Goal: Task Accomplishment & Management: Use online tool/utility

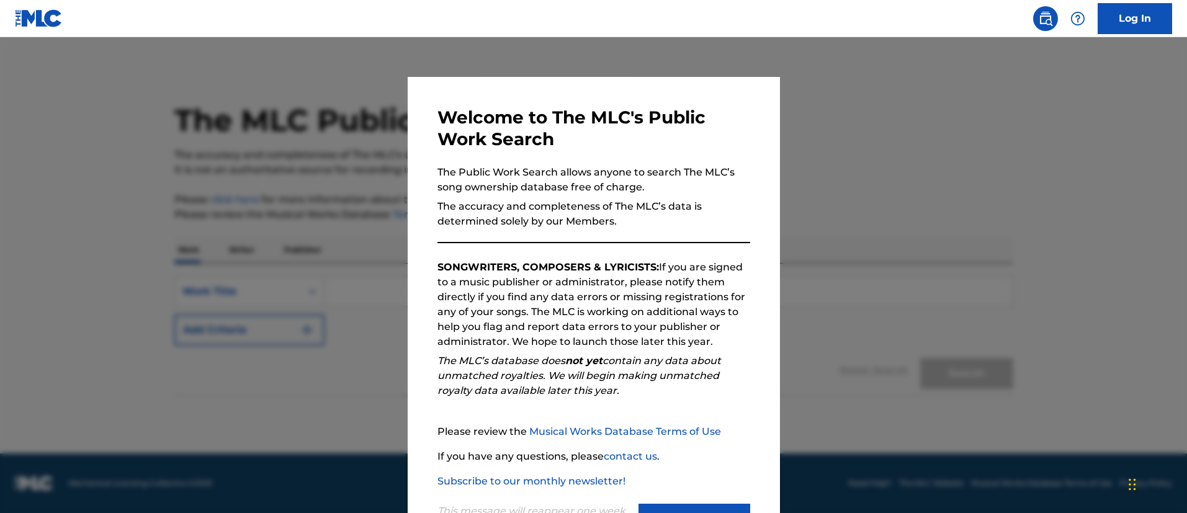
scroll to position [55, 0]
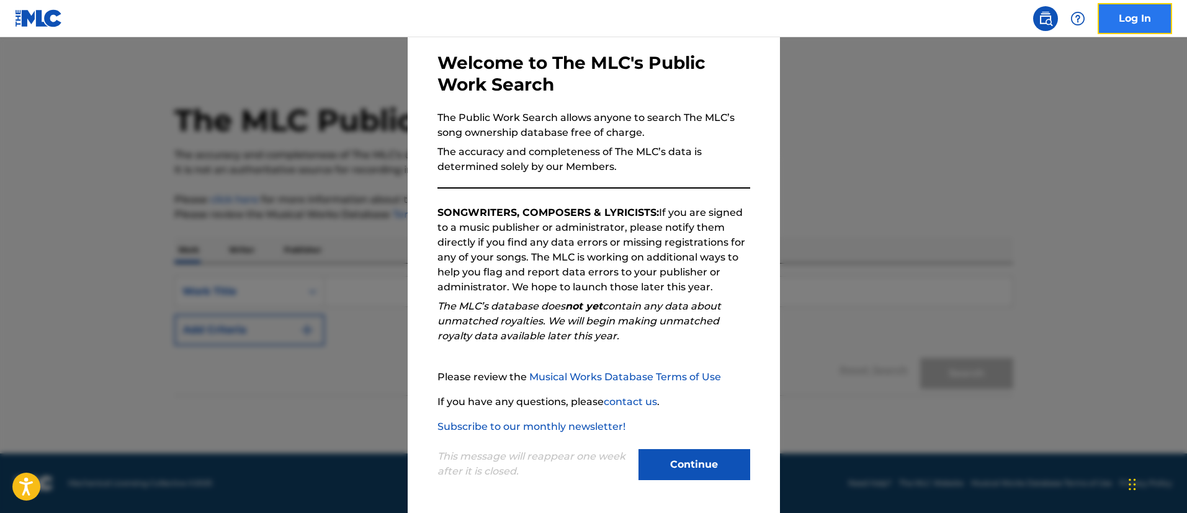
click at [1143, 22] on link "Log In" at bounding box center [1135, 18] width 74 height 31
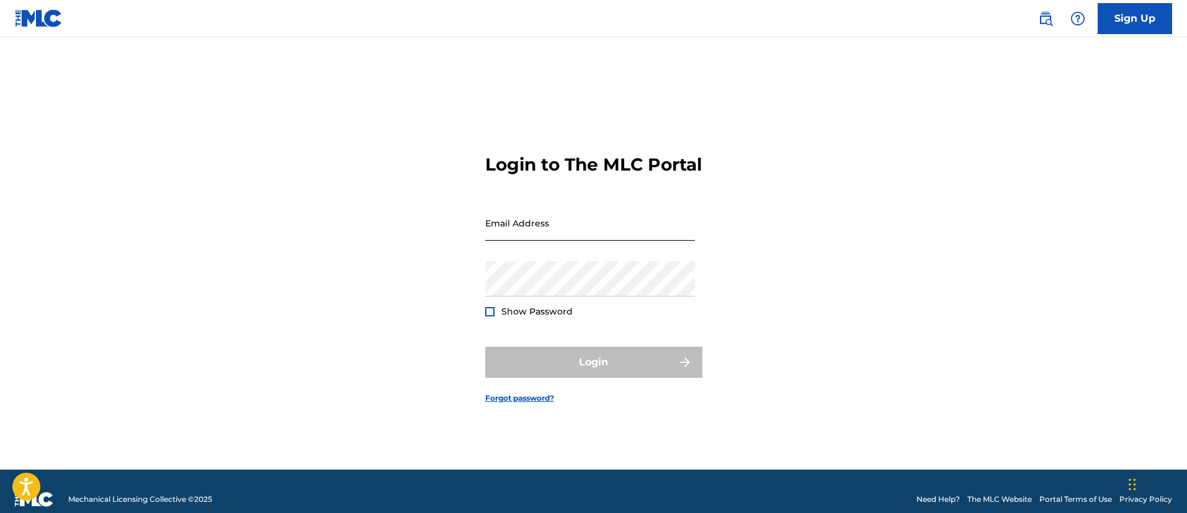
drag, startPoint x: 578, startPoint y: 220, endPoint x: 564, endPoint y: 246, distance: 29.5
click at [571, 237] on input "Email Address" at bounding box center [590, 222] width 210 height 35
click at [560, 256] on div "Email Address" at bounding box center [590, 233] width 210 height 56
click at [560, 241] on input "Email Address" at bounding box center [590, 222] width 210 height 35
type input "[EMAIL_ADDRESS][PERSON_NAME][DOMAIN_NAME]"
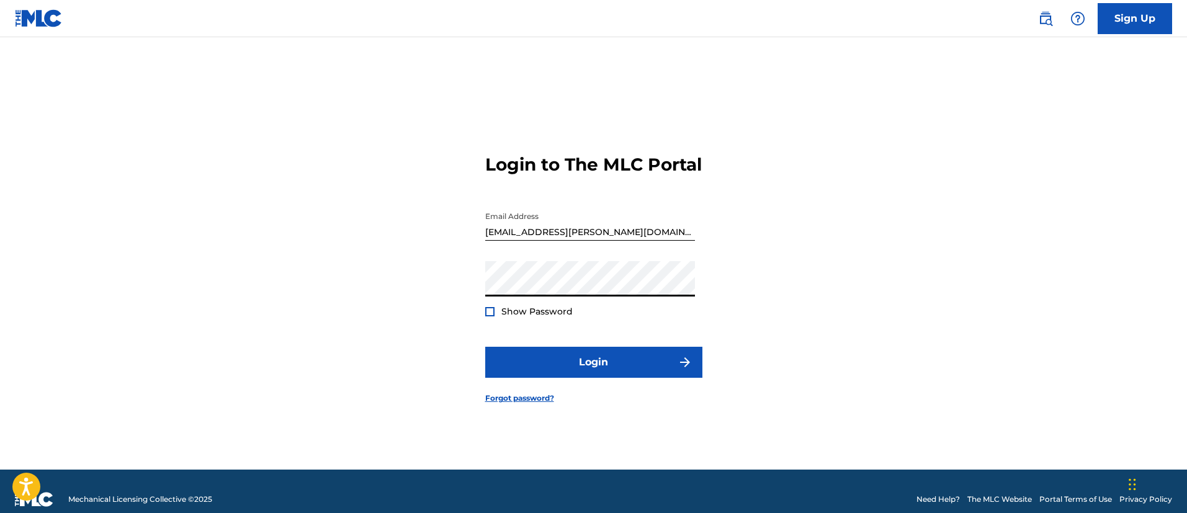
click at [485, 331] on form "Login to The MLC Portal Email Address [EMAIL_ADDRESS][PERSON_NAME][PERSON_NAME]…" at bounding box center [593, 269] width 217 height 402
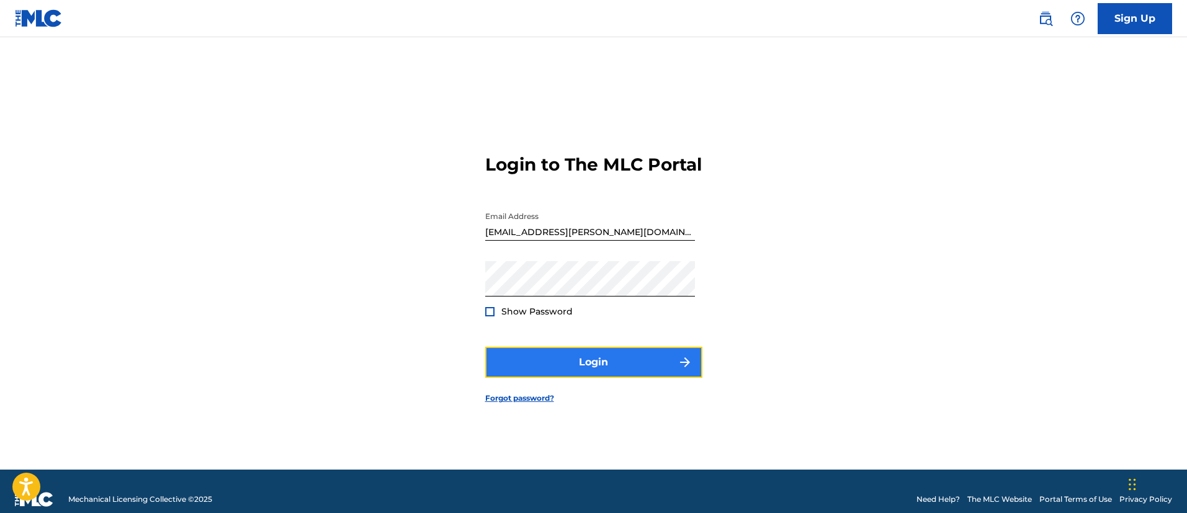
click at [541, 362] on button "Login" at bounding box center [593, 362] width 217 height 31
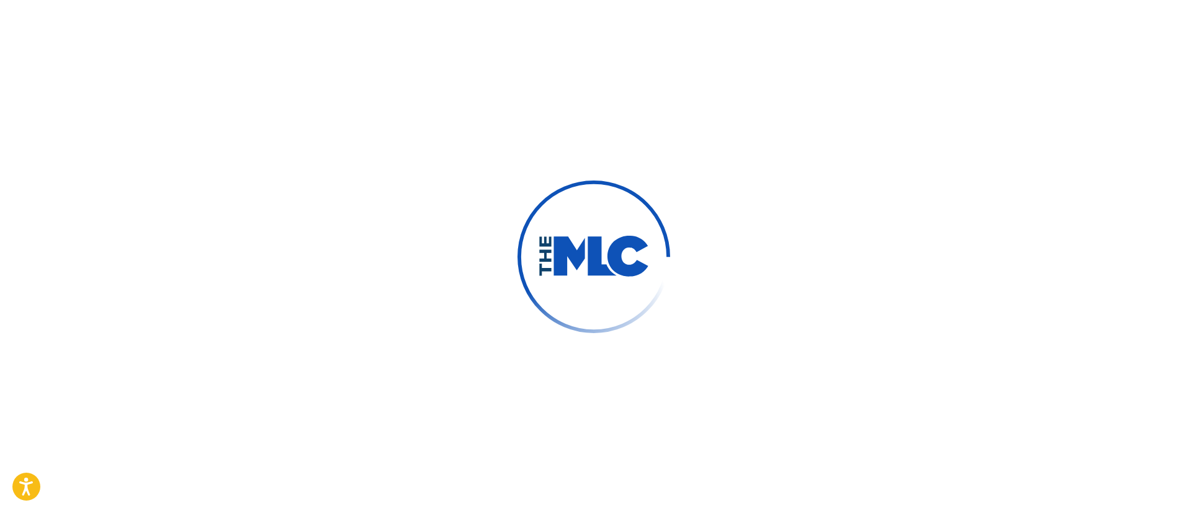
click at [816, 278] on div at bounding box center [593, 256] width 1187 height 513
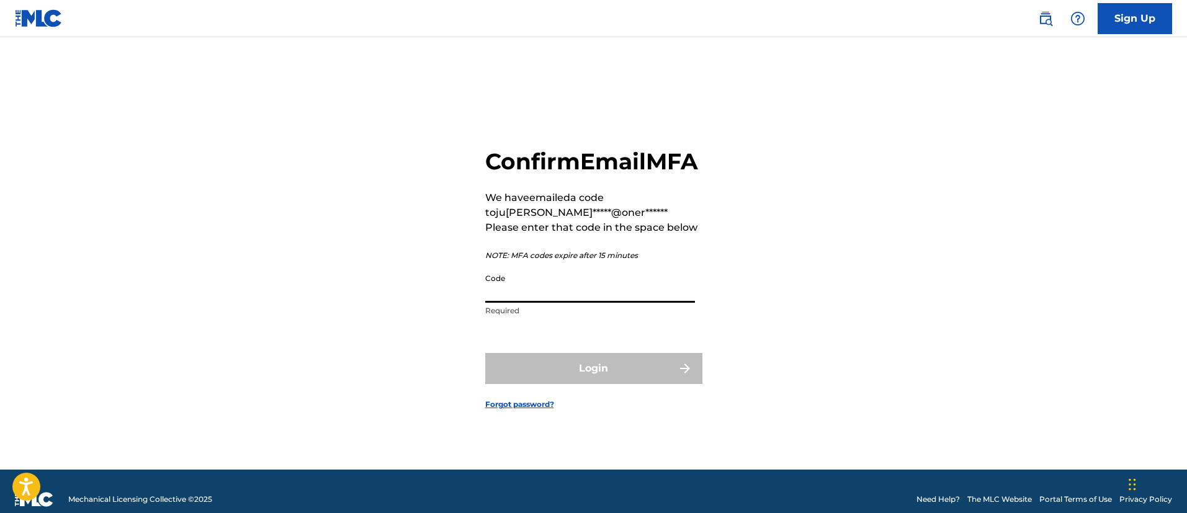
click at [500, 303] on input "Code" at bounding box center [590, 285] width 210 height 35
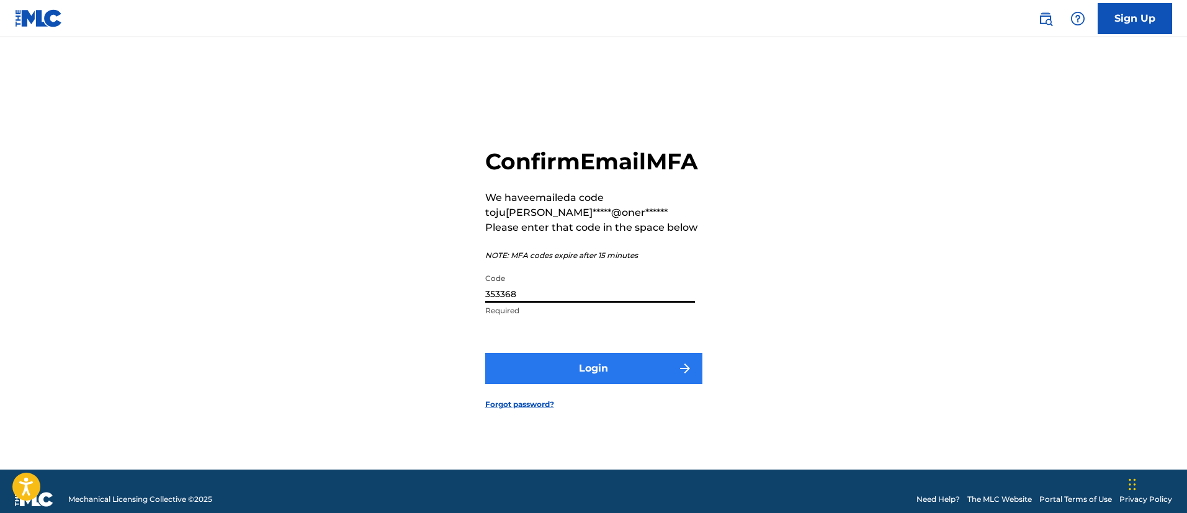
type input "353368"
click at [588, 371] on button "Login" at bounding box center [593, 368] width 217 height 31
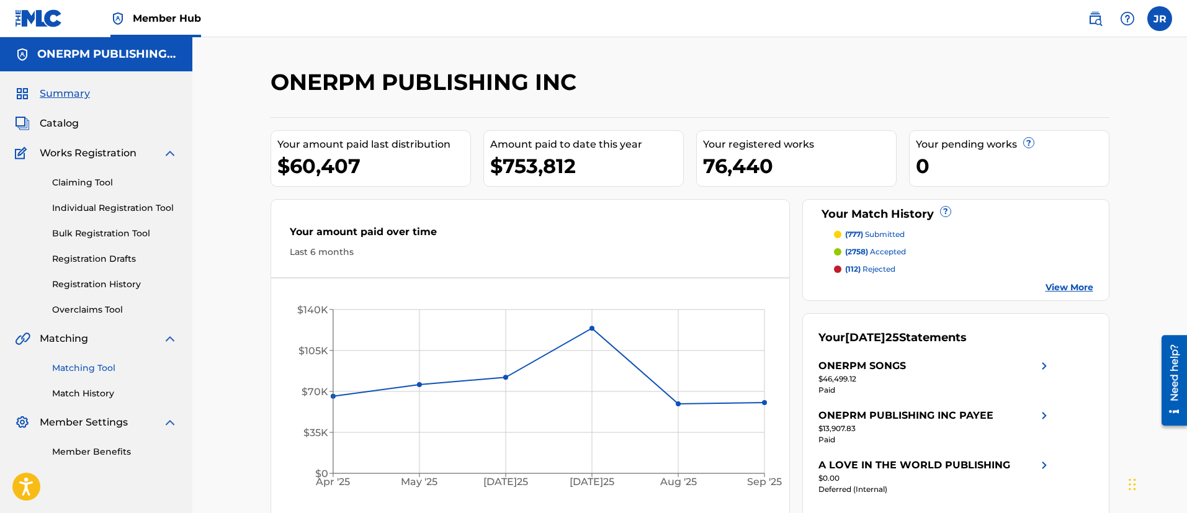
click at [83, 372] on link "Matching Tool" at bounding box center [114, 368] width 125 height 13
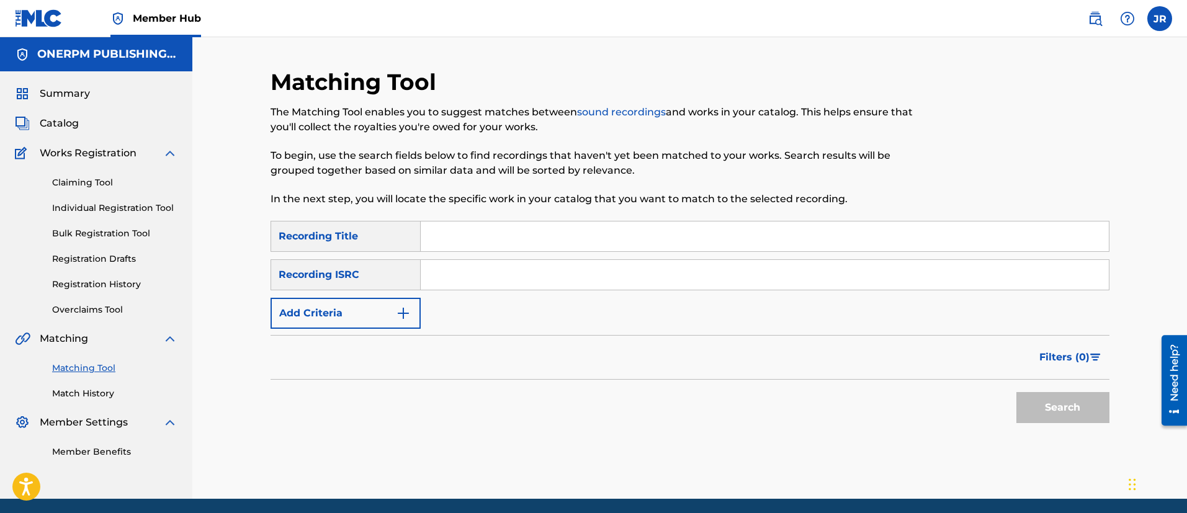
scroll to position [45, 0]
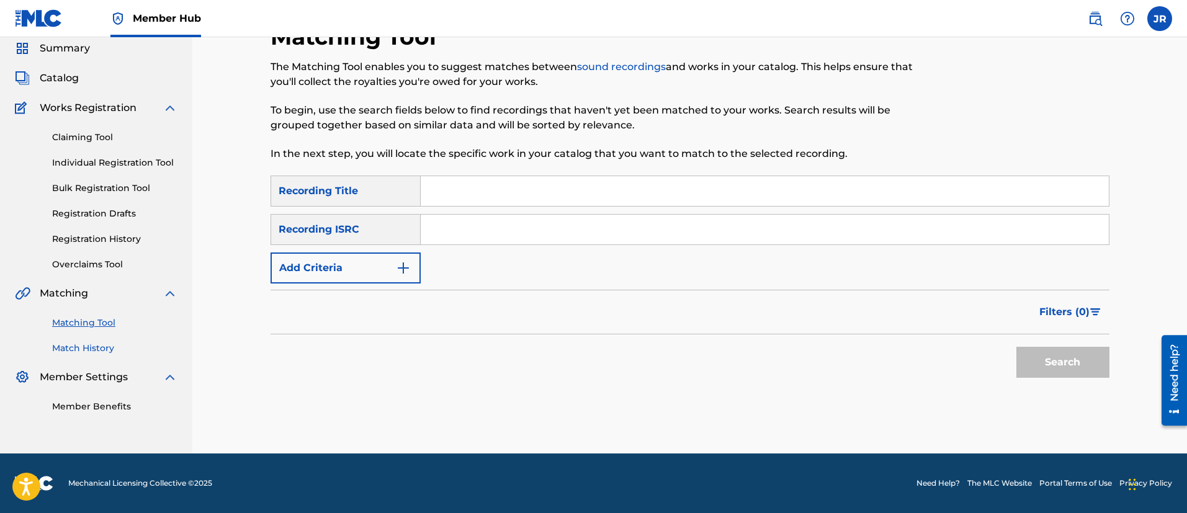
click at [82, 348] on link "Match History" at bounding box center [114, 348] width 125 height 13
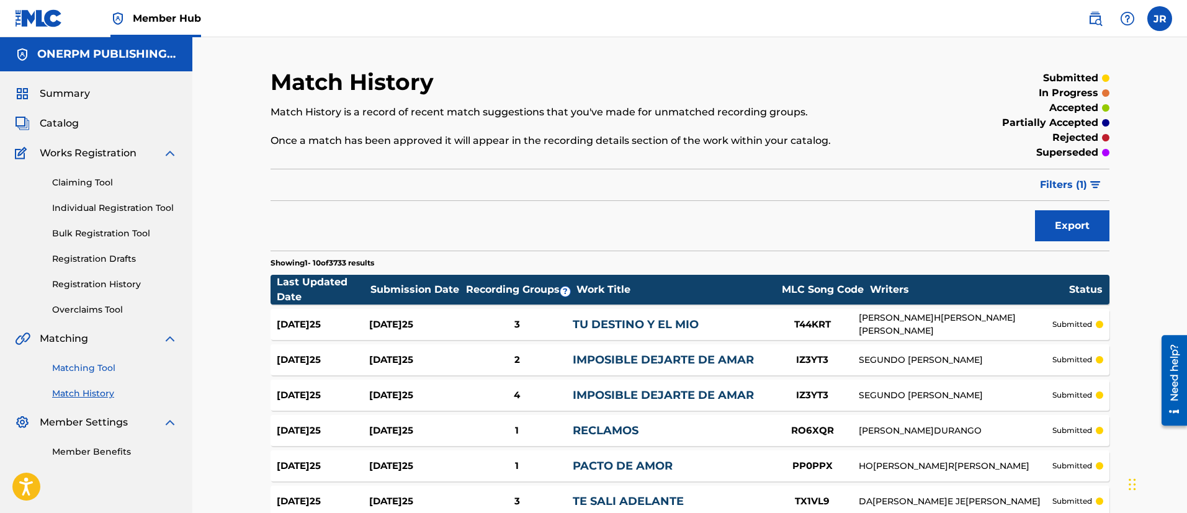
click at [91, 367] on link "Matching Tool" at bounding box center [114, 368] width 125 height 13
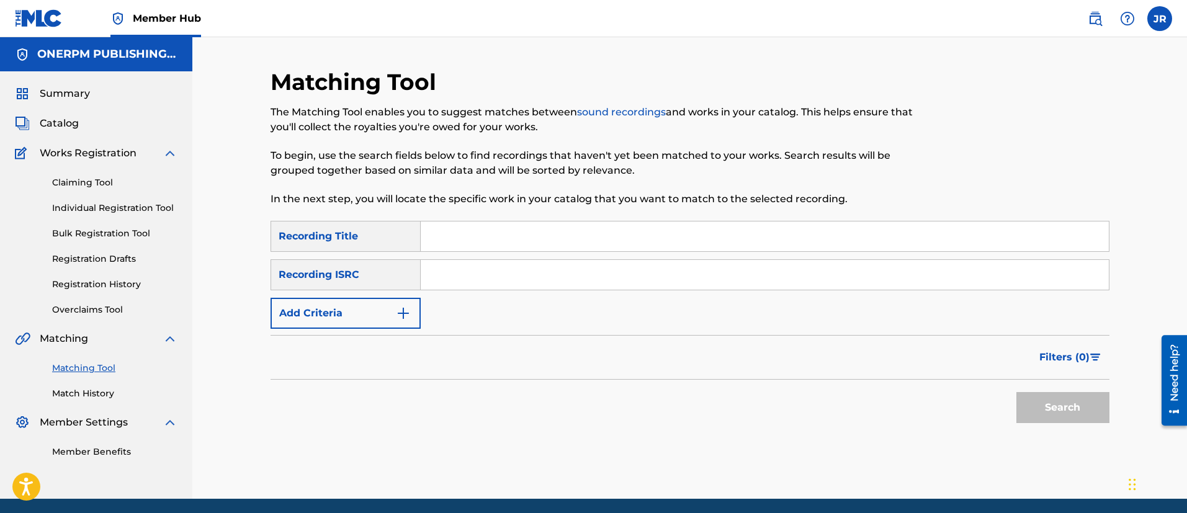
drag, startPoint x: 485, startPoint y: 251, endPoint x: 469, endPoint y: 284, distance: 36.6
click at [483, 258] on div "SearchWithCriteria828d3295-69b0-4f16-ad04-b9d554dd715c Recording Title SearchWi…" at bounding box center [690, 275] width 839 height 108
click at [472, 282] on input "Search Form" at bounding box center [765, 275] width 688 height 30
paste input "USV291403442"
type input "USV291403442"
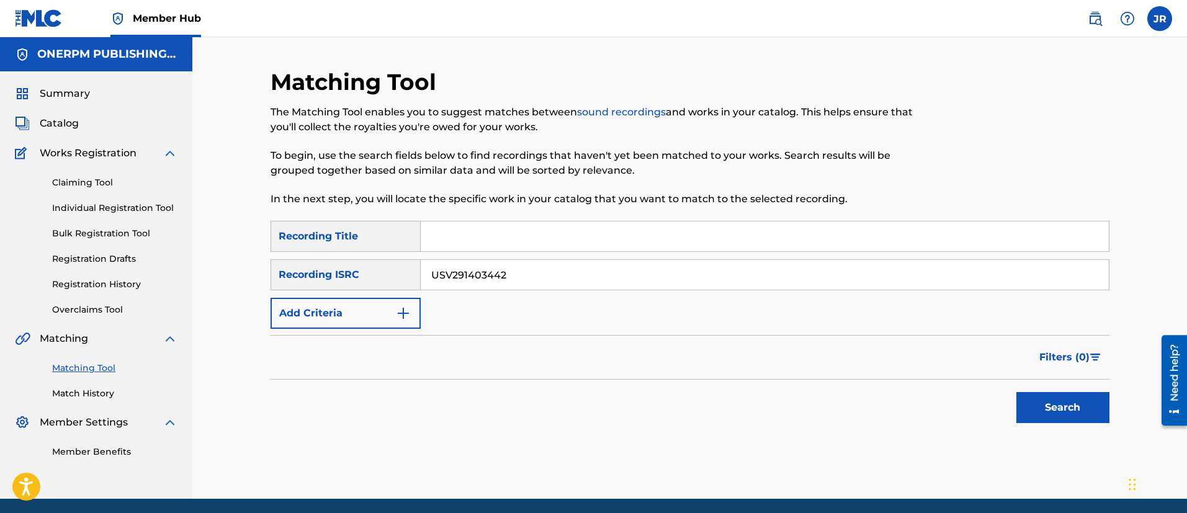
click at [1017, 392] on button "Search" at bounding box center [1063, 407] width 93 height 31
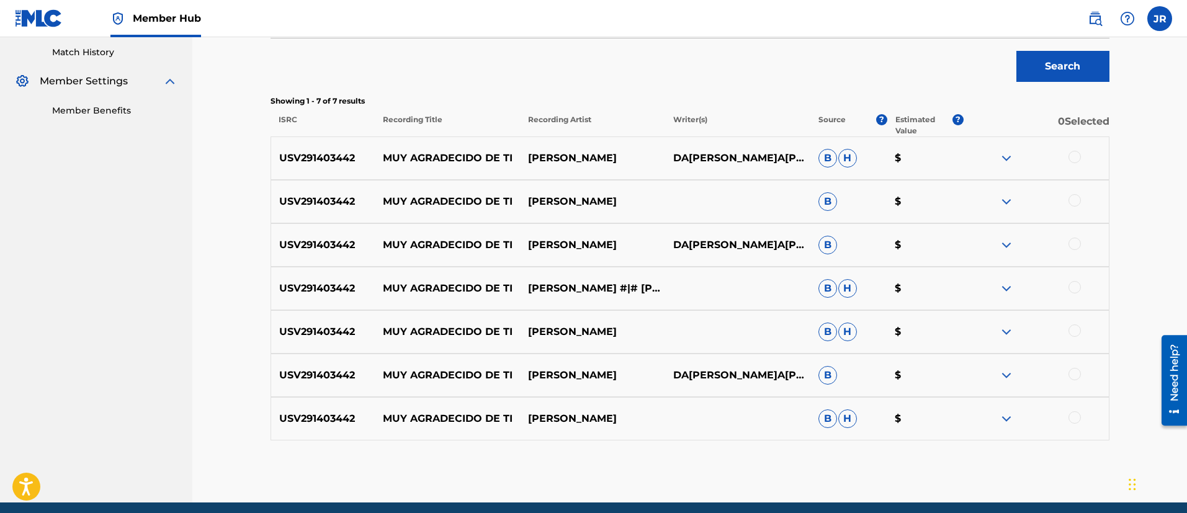
scroll to position [390, 0]
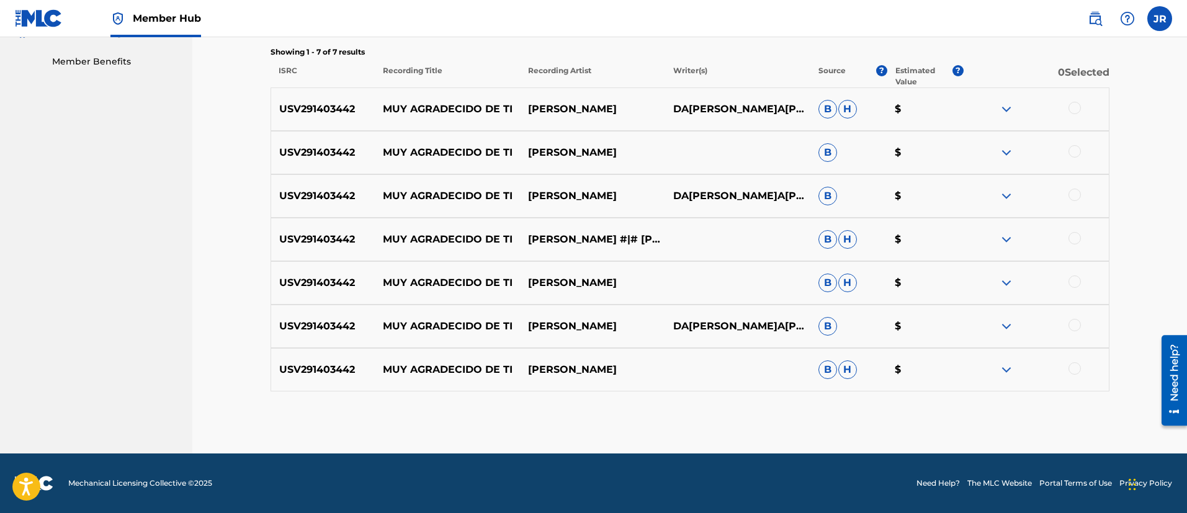
click at [1082, 98] on div "USV291403442 MUY AGRADECIDO DE TI [PERSON_NAME]A[PERSON_NAME]A[PERSON_NAME]" at bounding box center [690, 109] width 839 height 43
click at [1076, 104] on div at bounding box center [1075, 108] width 12 height 12
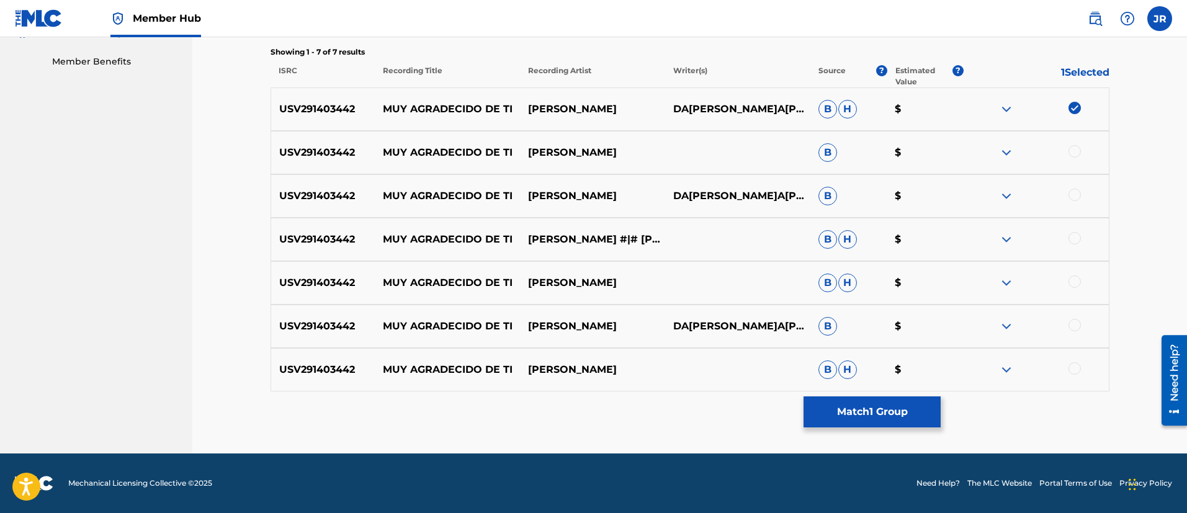
drag, startPoint x: 1076, startPoint y: 150, endPoint x: 1068, endPoint y: 173, distance: 24.0
click at [1078, 150] on div at bounding box center [1075, 151] width 12 height 12
click at [1074, 200] on div at bounding box center [1075, 195] width 12 height 12
click at [1071, 238] on div at bounding box center [1075, 238] width 12 height 12
click at [1079, 289] on div at bounding box center [1036, 283] width 145 height 15
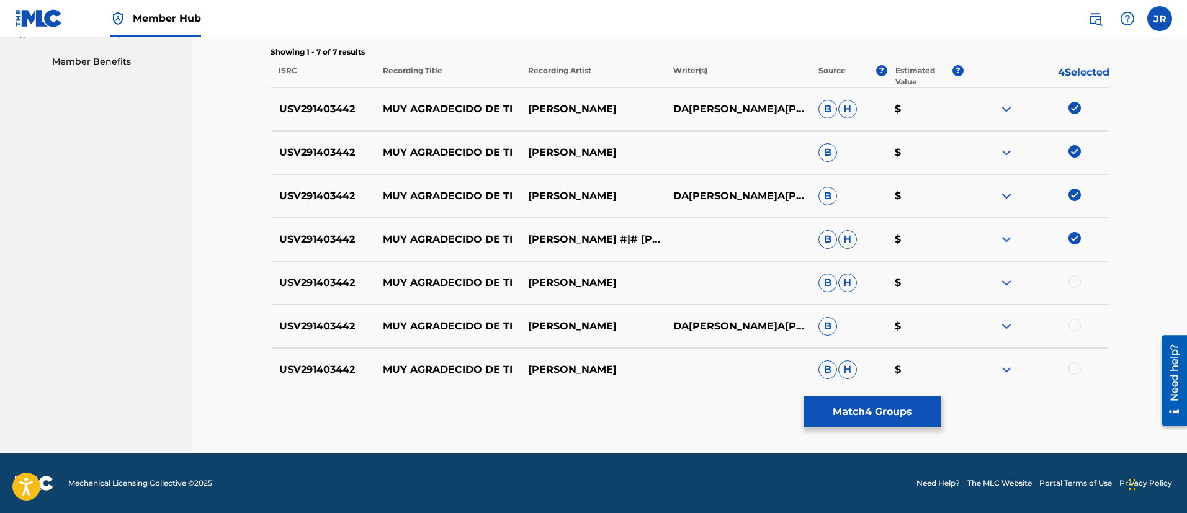
drag, startPoint x: 1079, startPoint y: 282, endPoint x: 1074, endPoint y: 305, distance: 22.9
click at [1079, 284] on div at bounding box center [1075, 282] width 12 height 12
click at [1072, 331] on div at bounding box center [1036, 326] width 145 height 15
click at [1080, 325] on div at bounding box center [1075, 325] width 12 height 12
click at [1068, 371] on div at bounding box center [1036, 369] width 145 height 15
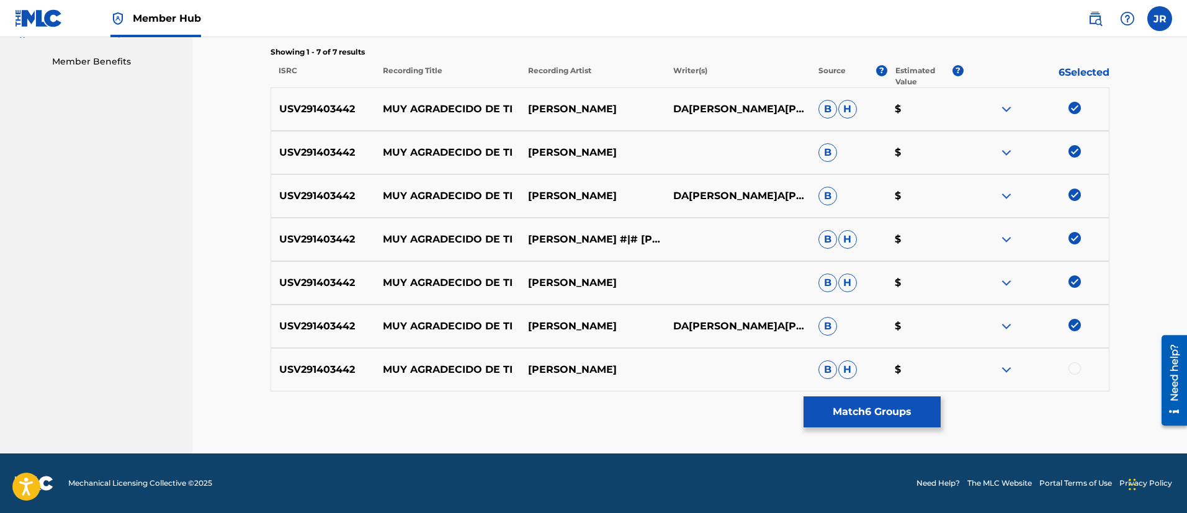
click at [1080, 368] on div at bounding box center [1075, 368] width 12 height 12
click at [884, 421] on button "Match 7 Groups" at bounding box center [872, 412] width 137 height 31
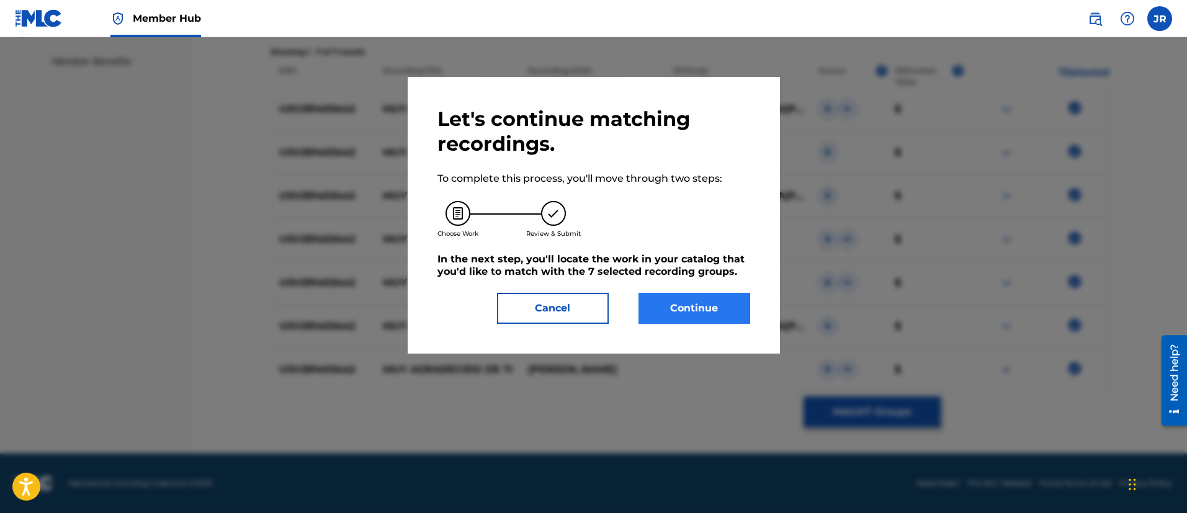
drag, startPoint x: 719, startPoint y: 286, endPoint x: 699, endPoint y: 311, distance: 32.2
click at [719, 286] on div "Let's continue matching recordings. To complete this process, you'll move throu…" at bounding box center [594, 215] width 313 height 217
click at [698, 312] on button "Continue" at bounding box center [695, 308] width 112 height 31
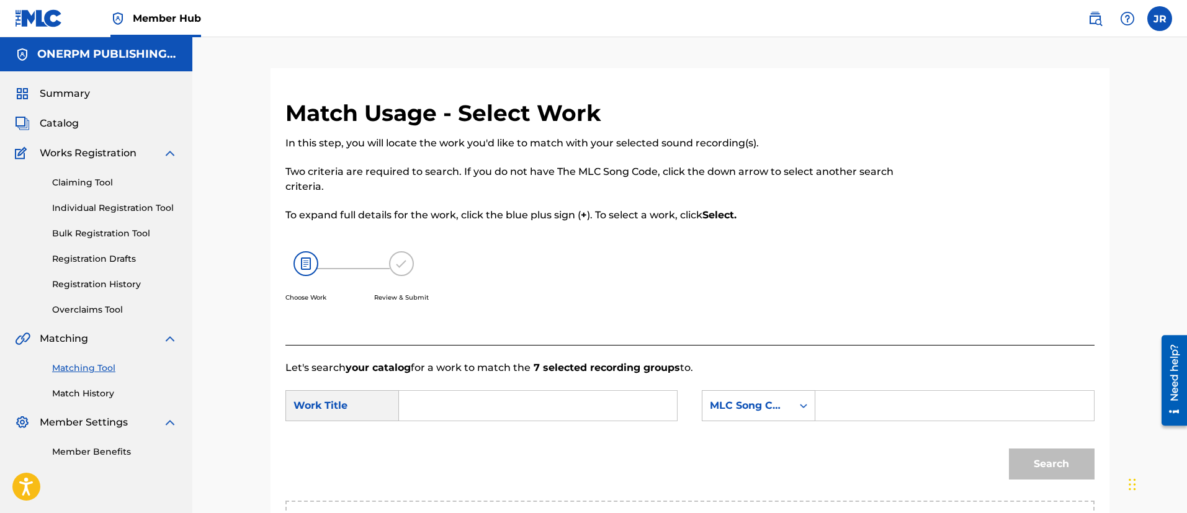
scroll to position [313, 0]
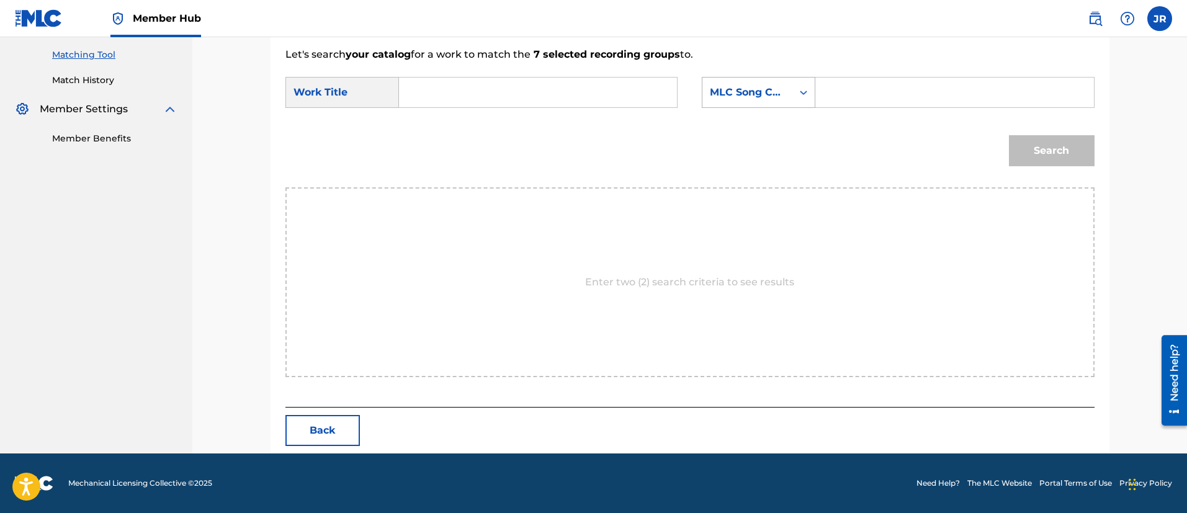
drag, startPoint x: 795, startPoint y: 2, endPoint x: 797, endPoint y: 102, distance: 99.9
click at [796, 18] on nav "Member Hub JR JR J[PERSON_NAME]M[PERSON_NAME][EMAIL_ADDRESS][PERSON_NAME][PERSO…" at bounding box center [593, 18] width 1187 height 37
click at [828, 116] on form "SearchWithCriteriae1f4d5d2-1729-4f40-931d-274d8e1d8292 Work Title SearchWithCri…" at bounding box center [690, 124] width 809 height 125
click at [843, 96] on input "Search Form" at bounding box center [954, 93] width 257 height 30
paste input "MV2DF0"
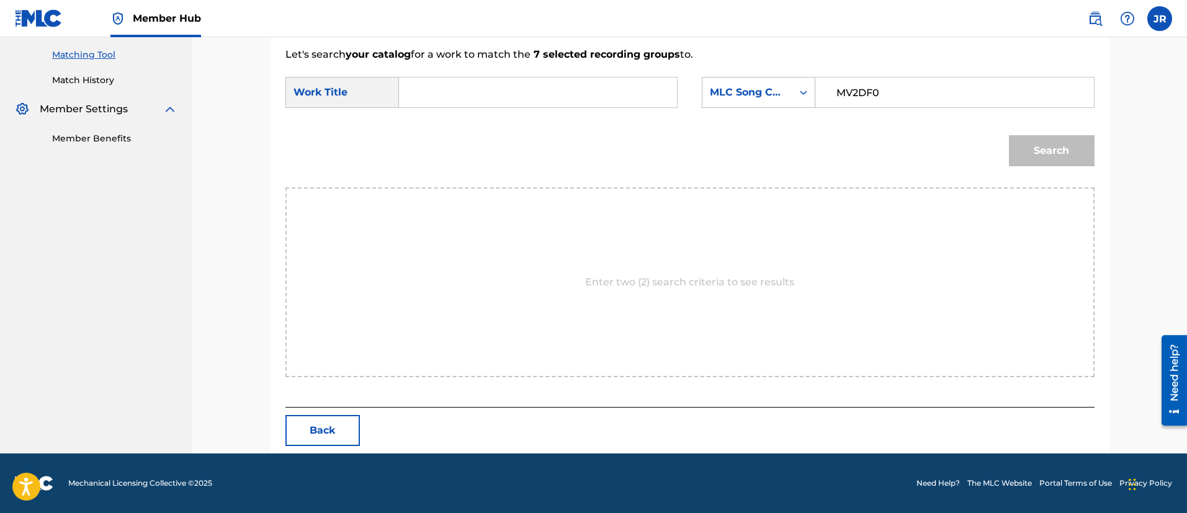
type input "MV2DF0"
click at [541, 104] on input "Search Form" at bounding box center [538, 93] width 257 height 30
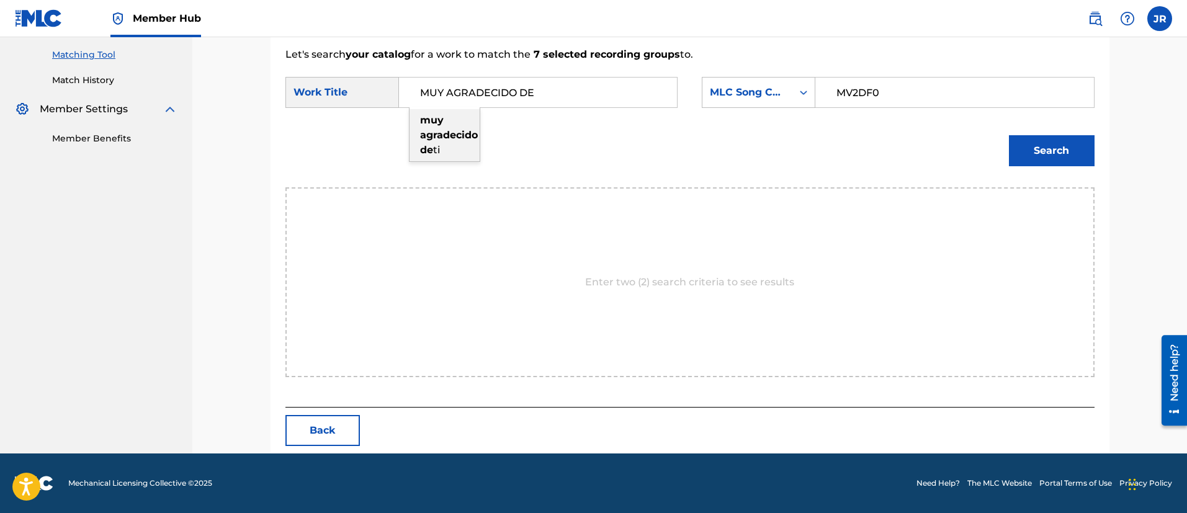
click at [455, 131] on strong "agradecido" at bounding box center [449, 135] width 58 height 12
type input "muy agradecido de ti"
click at [1041, 153] on button "Search" at bounding box center [1052, 150] width 86 height 31
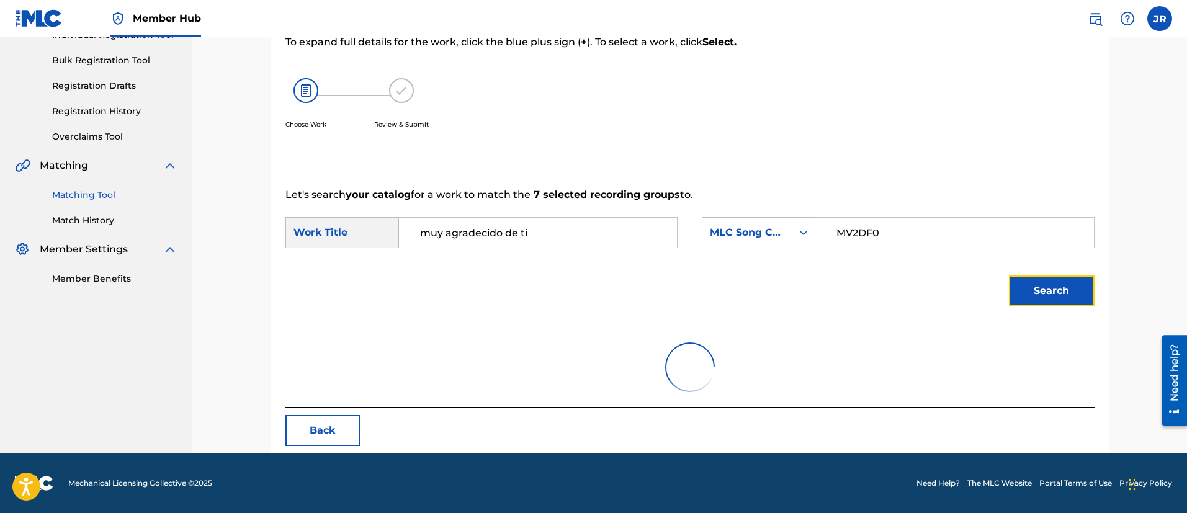
scroll to position [277, 0]
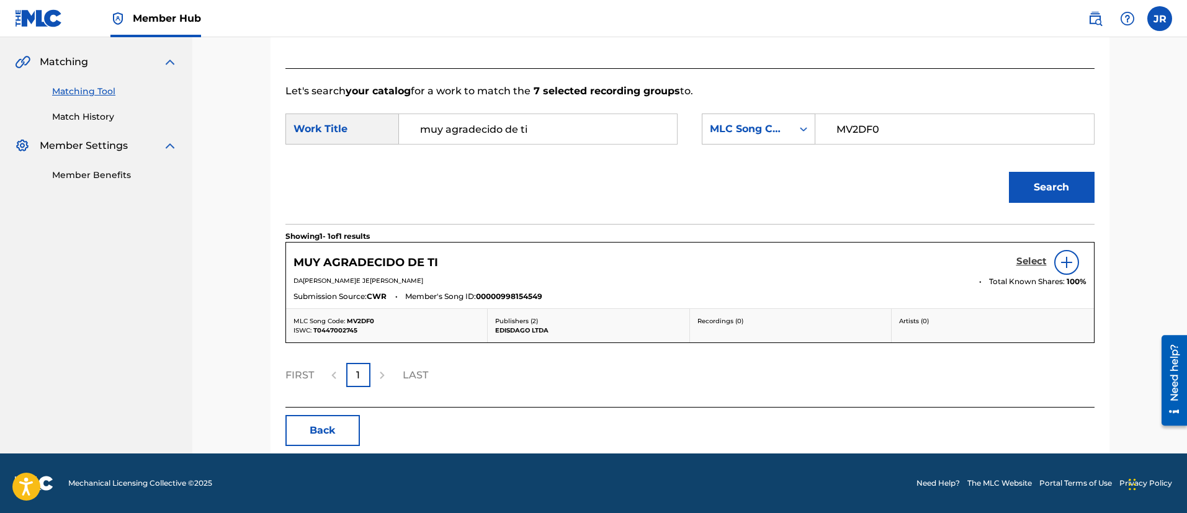
drag, startPoint x: 1000, startPoint y: 269, endPoint x: 1045, endPoint y: 262, distance: 45.2
click at [1030, 262] on div "MUY AGRADECIDO DE TI Select" at bounding box center [690, 262] width 793 height 25
click at [1045, 262] on h5 "Select" at bounding box center [1032, 262] width 30 height 12
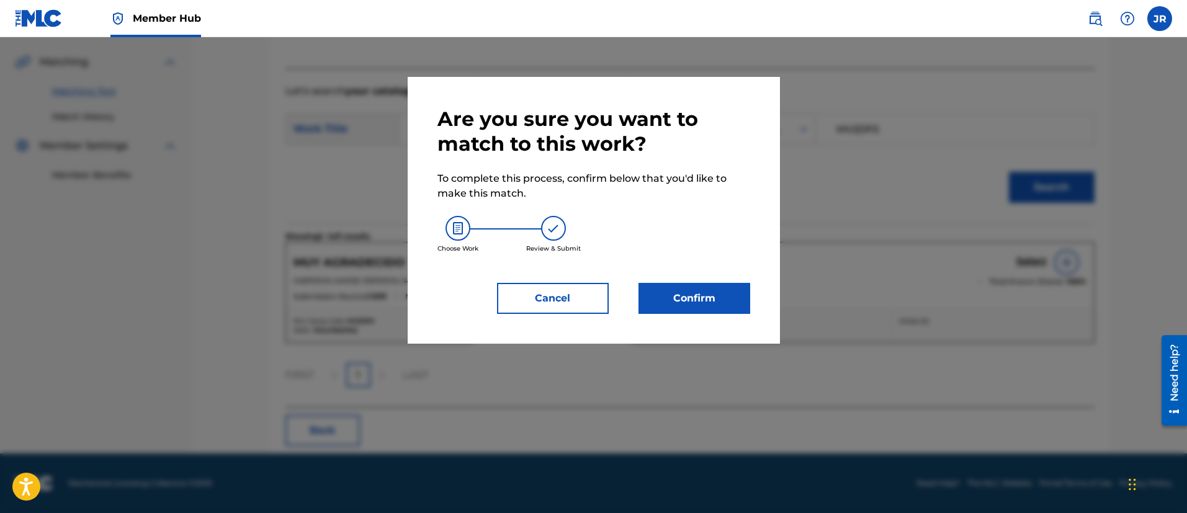
drag, startPoint x: 723, startPoint y: 271, endPoint x: 701, endPoint y: 318, distance: 51.4
click at [721, 274] on div "Are you sure you want to match to this work? To complete this process, confirm …" at bounding box center [594, 210] width 313 height 207
drag, startPoint x: 698, startPoint y: 314, endPoint x: 706, endPoint y: 312, distance: 7.7
click at [706, 312] on button "Confirm" at bounding box center [695, 298] width 112 height 31
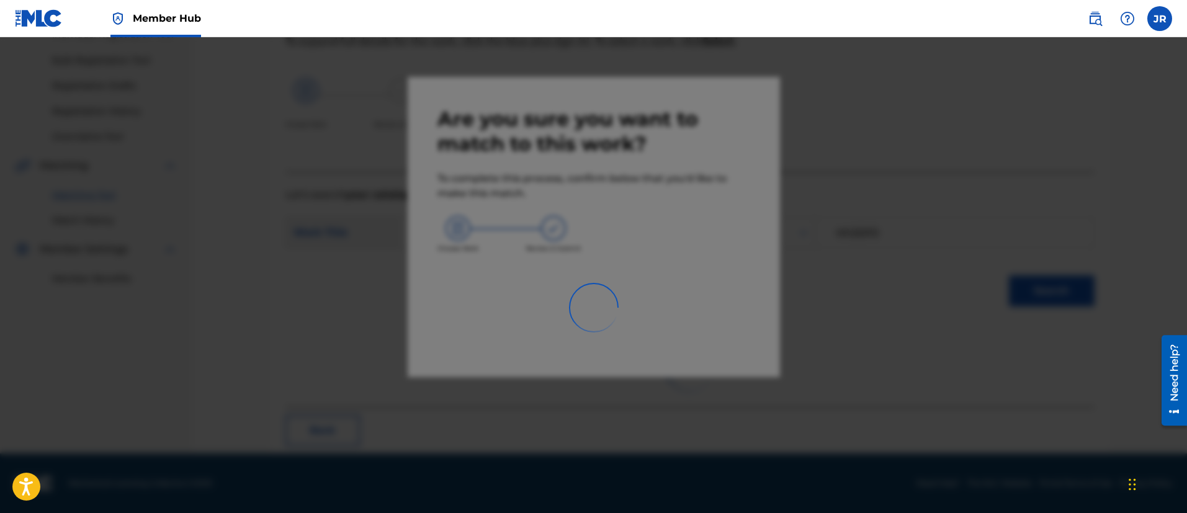
click at [906, 263] on div at bounding box center [593, 293] width 1187 height 513
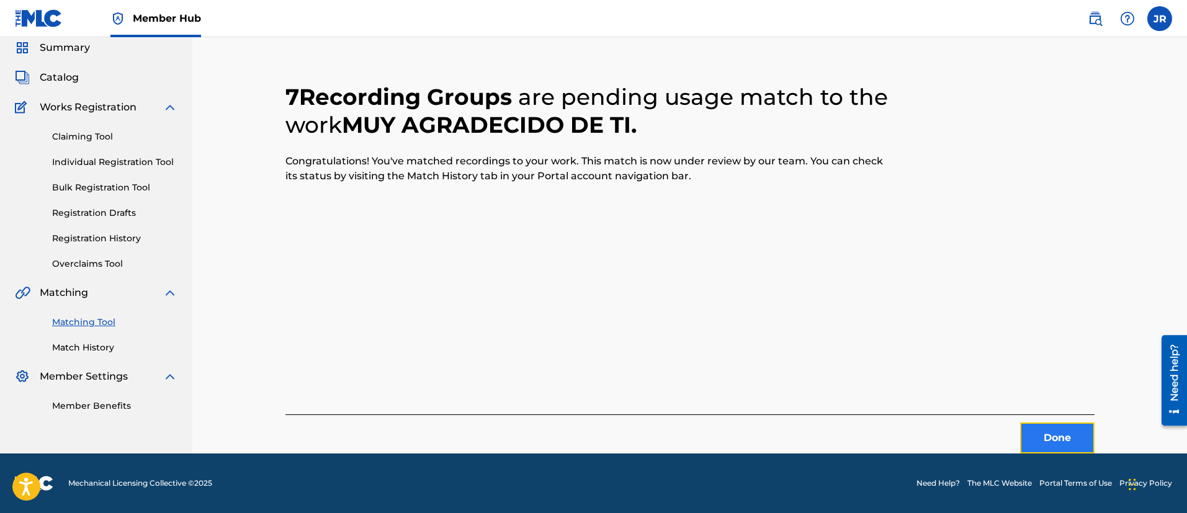
click at [1057, 431] on button "Done" at bounding box center [1057, 438] width 74 height 31
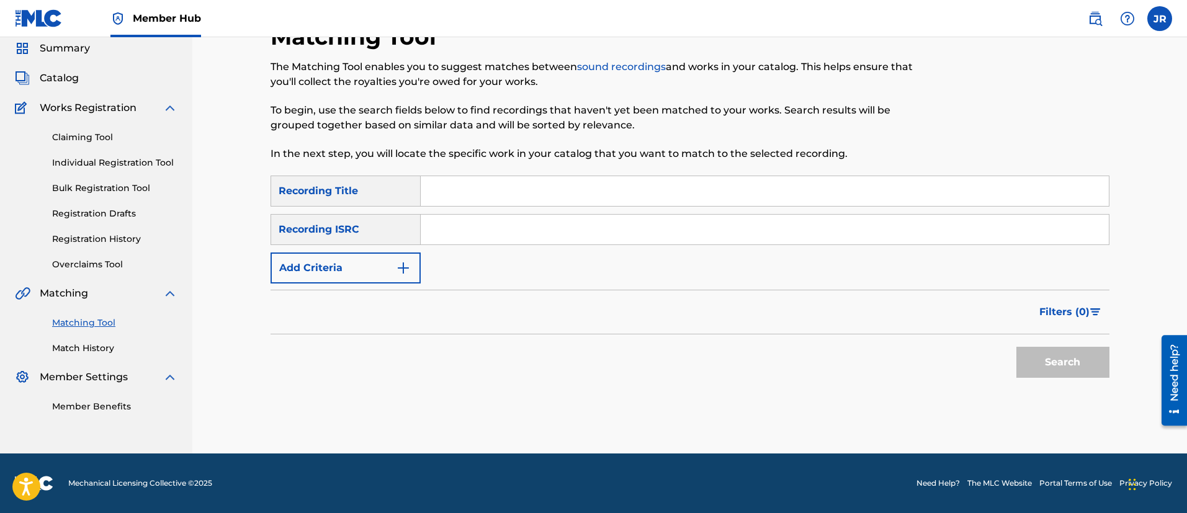
scroll to position [45, 0]
click at [499, 218] on input "Search Form" at bounding box center [765, 230] width 688 height 30
paste input "QM4TW1565433"
type input "QM4TW1565433"
click at [1017, 347] on button "Search" at bounding box center [1063, 362] width 93 height 31
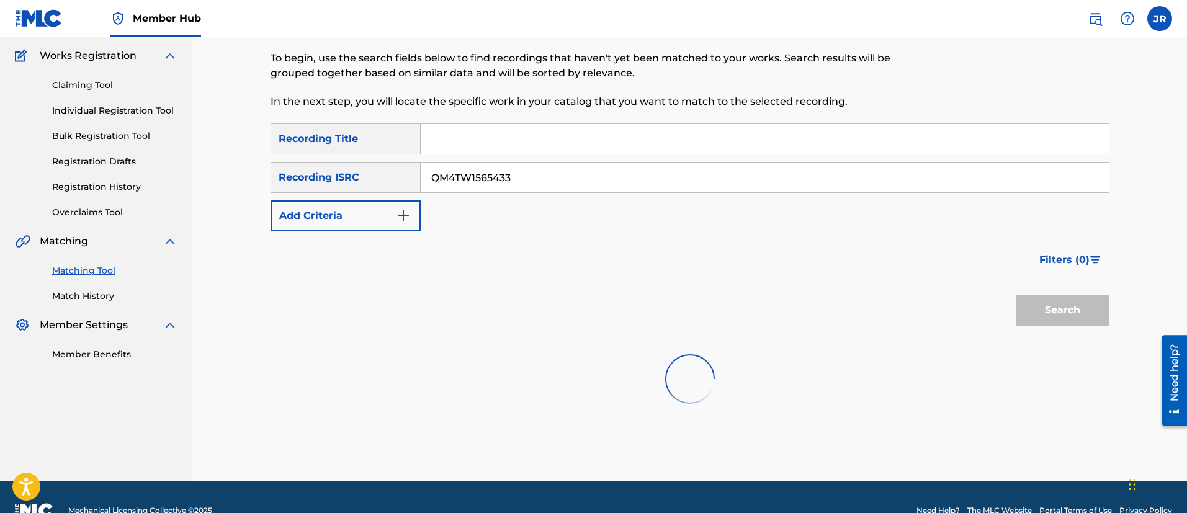
scroll to position [125, 0]
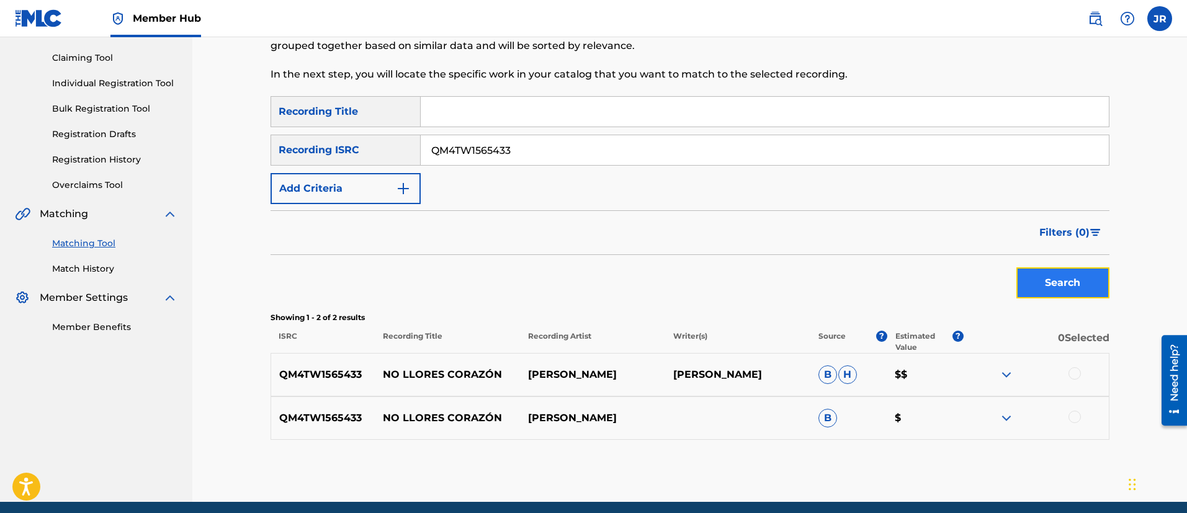
click at [1039, 277] on button "Search" at bounding box center [1063, 283] width 93 height 31
click at [1077, 372] on div at bounding box center [1075, 373] width 12 height 12
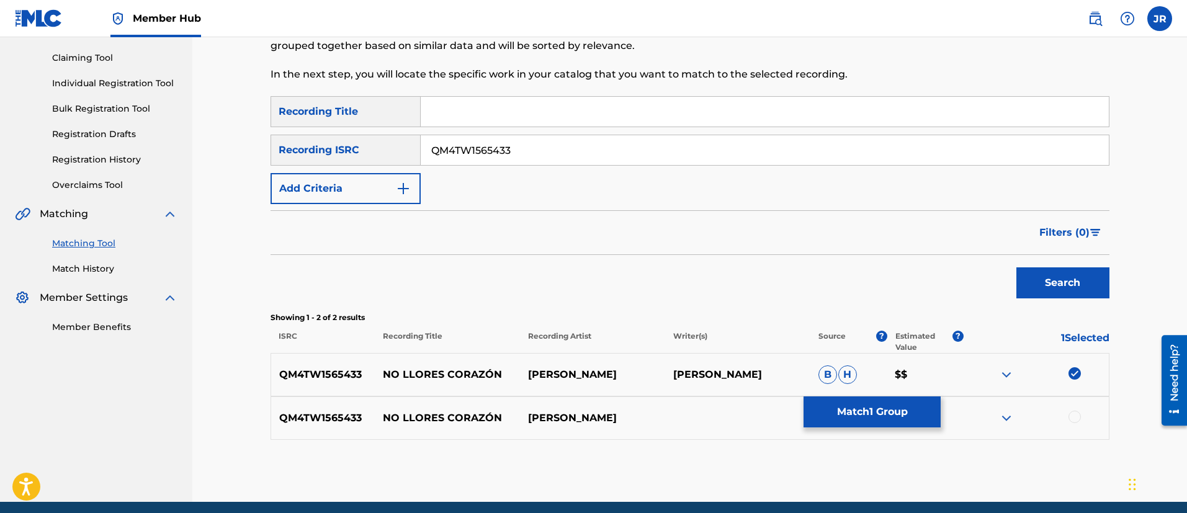
click at [1073, 413] on div at bounding box center [1075, 417] width 12 height 12
click at [932, 408] on button "Match 2 Groups" at bounding box center [872, 412] width 137 height 31
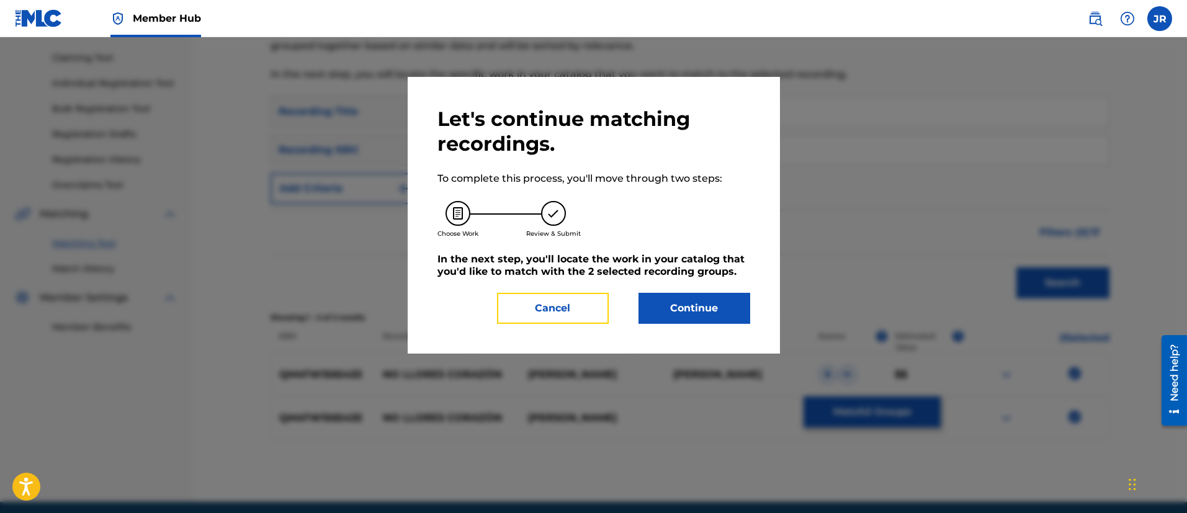
click at [705, 314] on div "Cancel Continue" at bounding box center [594, 308] width 313 height 31
click at [758, 333] on div "Let's continue matching recordings. To complete this process, you'll move throu…" at bounding box center [594, 215] width 372 height 277
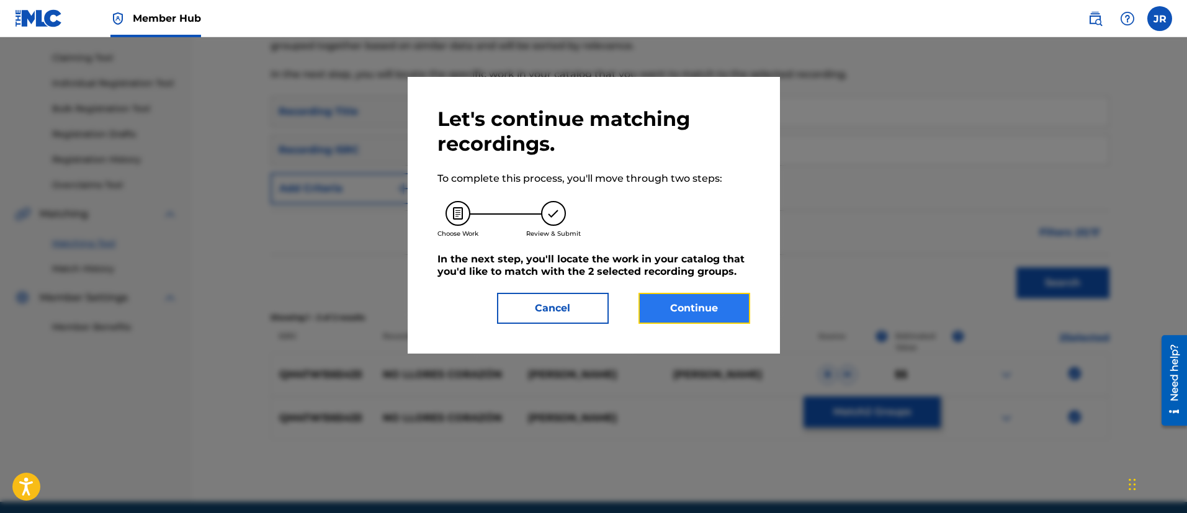
click at [685, 317] on button "Continue" at bounding box center [695, 308] width 112 height 31
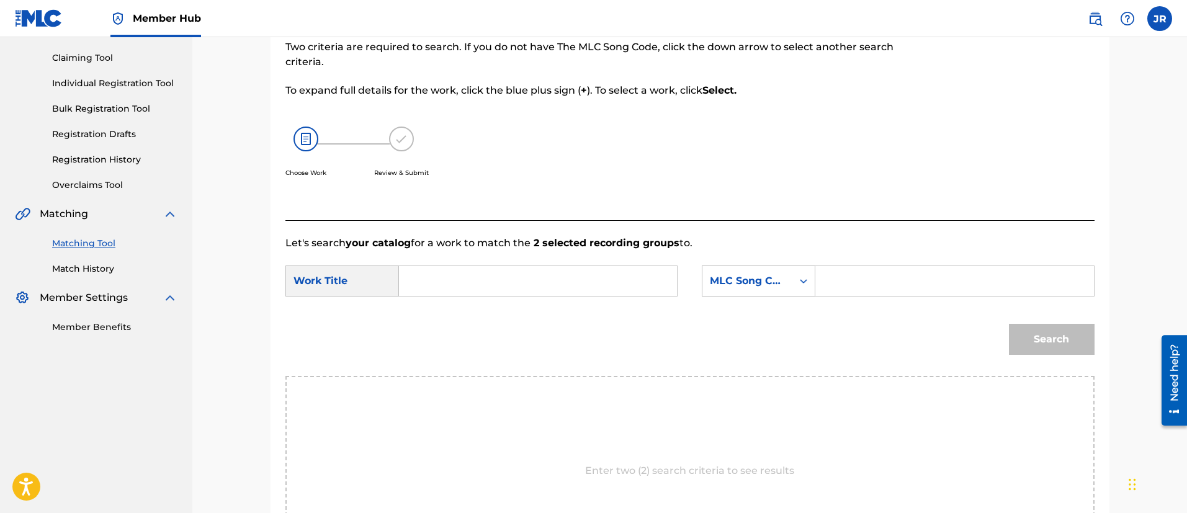
click at [870, 289] on form "SearchWithCriteriae1f4d5d2-1729-4f40-931d-274d8e1d8292 Work Title SearchWithCri…" at bounding box center [690, 313] width 809 height 125
click at [871, 289] on input "Search Form" at bounding box center [954, 281] width 257 height 30
paste input "N95E0I"
type input "N95E0I"
click at [472, 310] on form "SearchWithCriteriae1f4d5d2-1729-4f40-931d-274d8e1d8292 Work Title SearchWithCri…" at bounding box center [690, 313] width 809 height 125
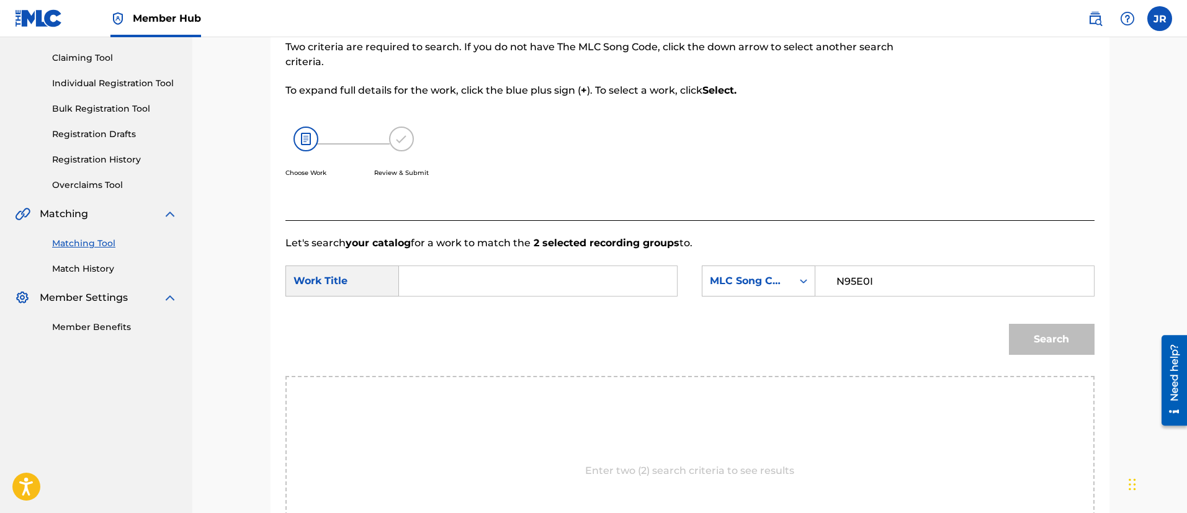
click at [519, 267] on input "Search Form" at bounding box center [538, 281] width 257 height 30
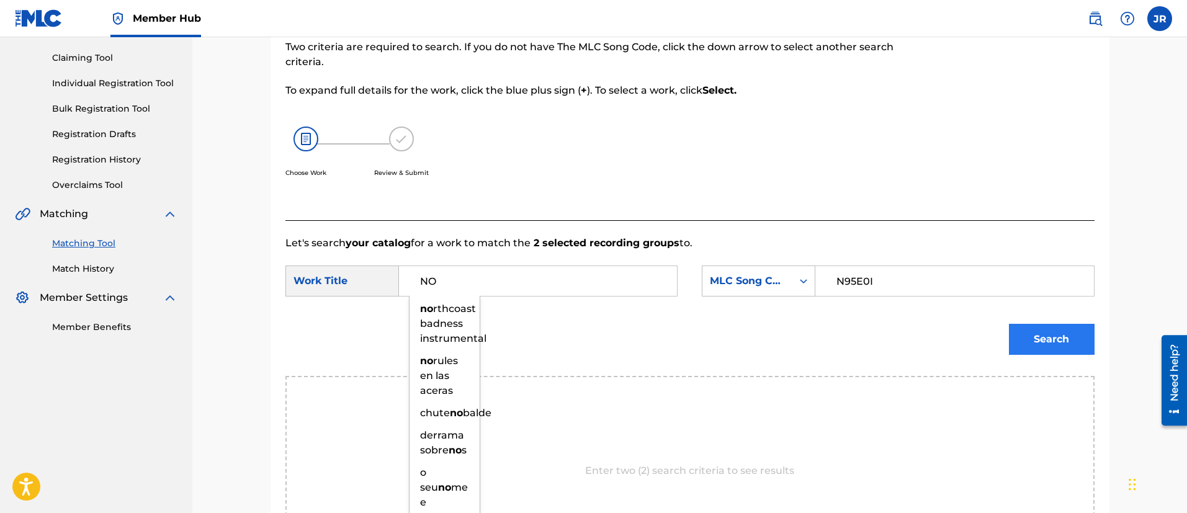
type input "NO"
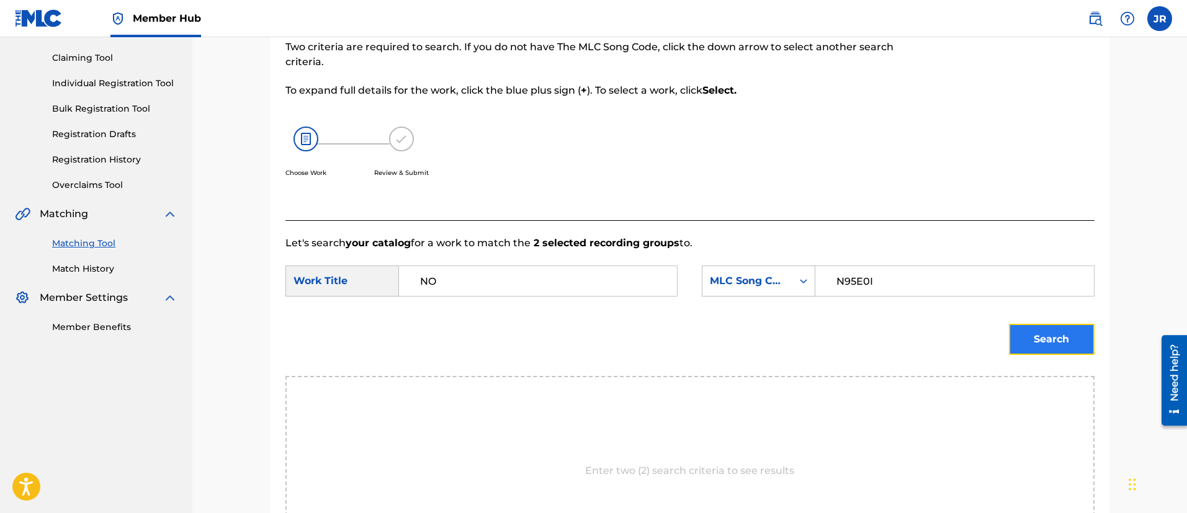
click at [1038, 351] on button "Search" at bounding box center [1052, 339] width 86 height 31
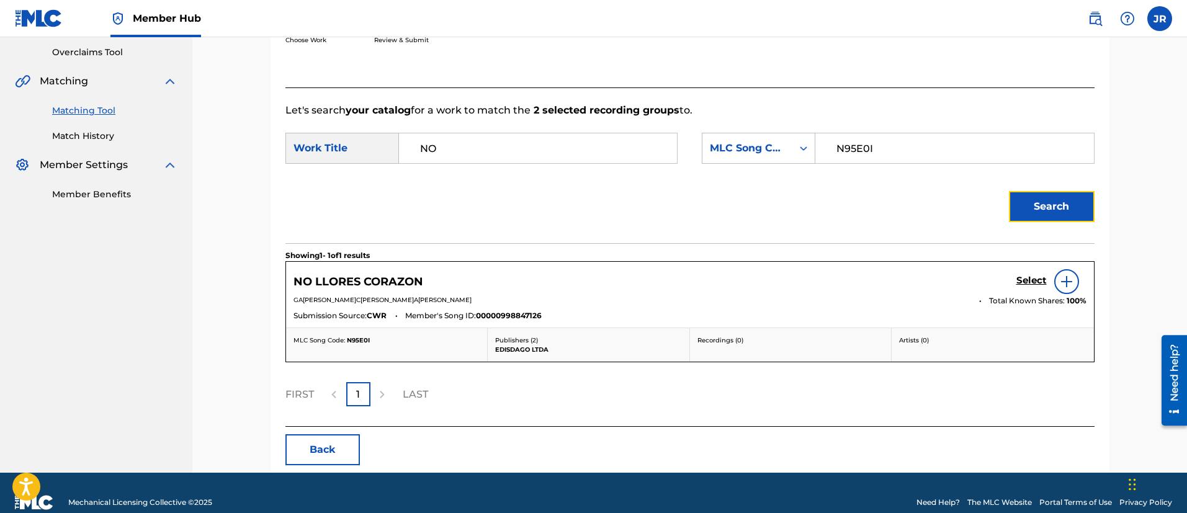
scroll to position [277, 0]
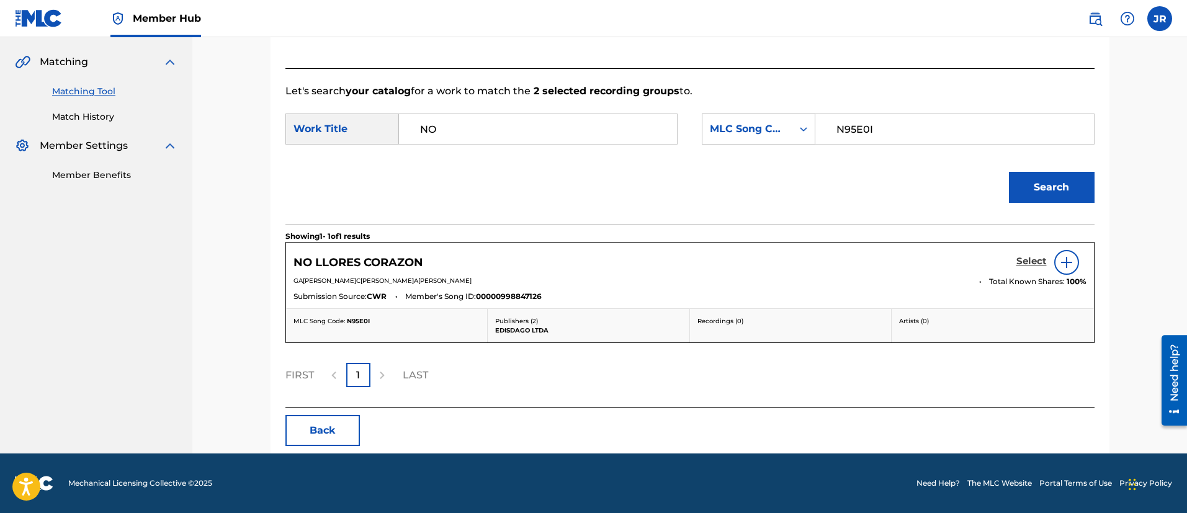
drag, startPoint x: 1054, startPoint y: 257, endPoint x: 1038, endPoint y: 263, distance: 17.1
click at [1053, 258] on div "Select" at bounding box center [1052, 262] width 70 height 25
click at [1035, 263] on h5 "Select" at bounding box center [1032, 262] width 30 height 12
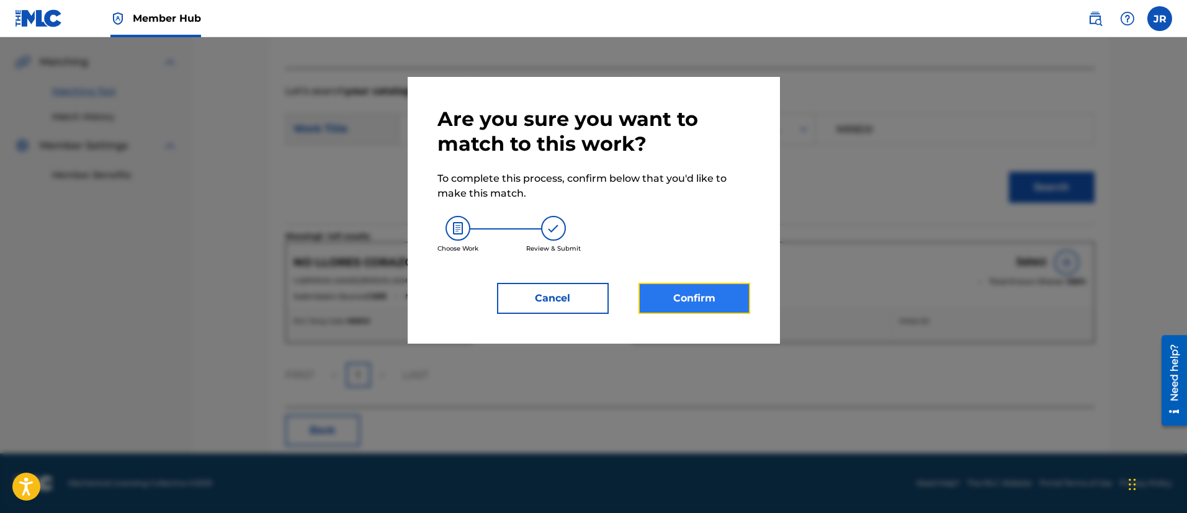
click at [732, 301] on button "Confirm" at bounding box center [695, 298] width 112 height 31
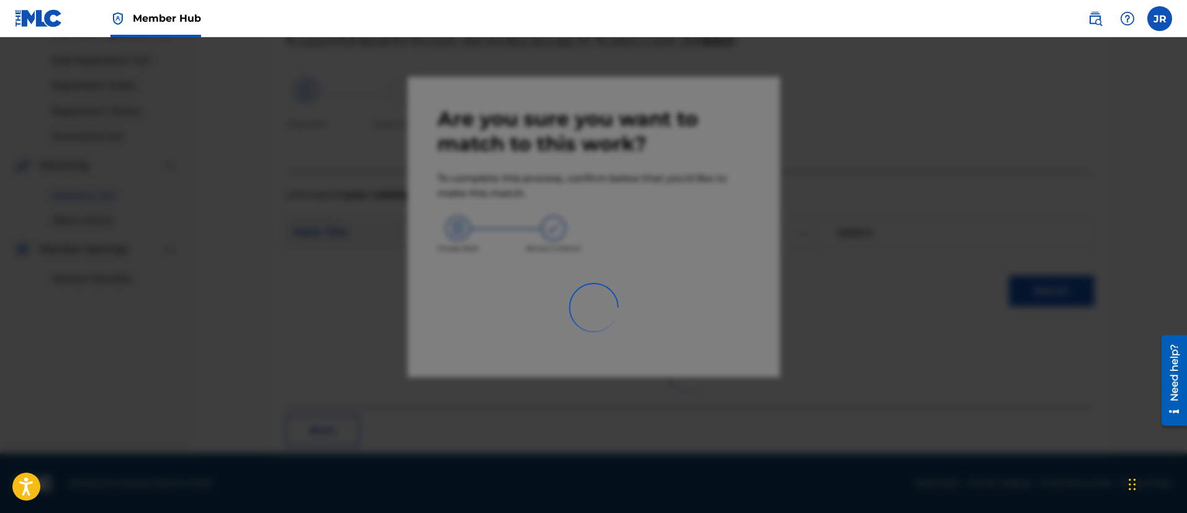
click at [1045, 218] on div at bounding box center [593, 293] width 1187 height 513
click at [1036, 222] on div at bounding box center [593, 293] width 1187 height 513
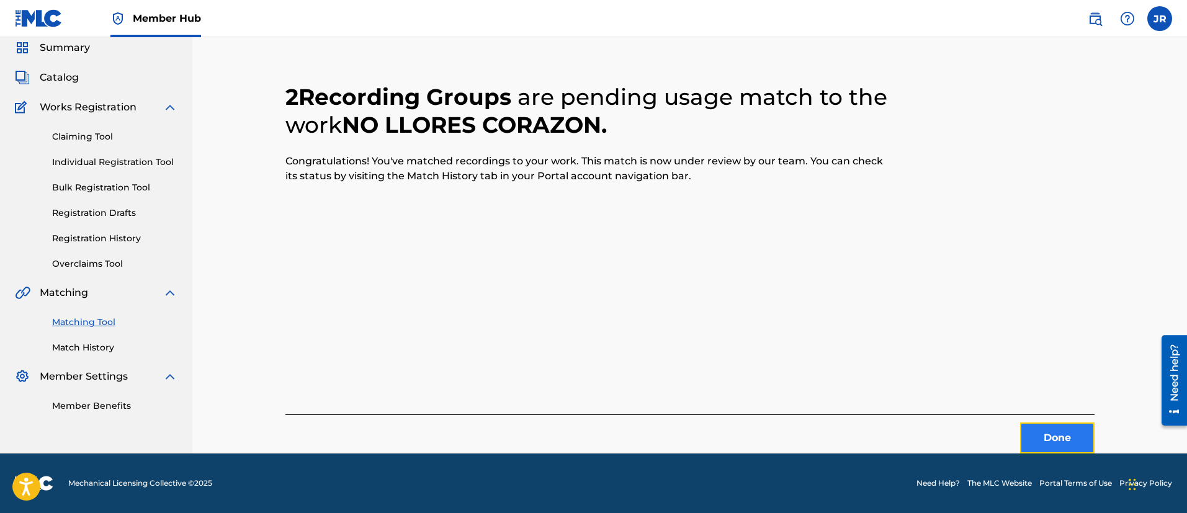
click at [1022, 423] on button "Done" at bounding box center [1057, 438] width 74 height 31
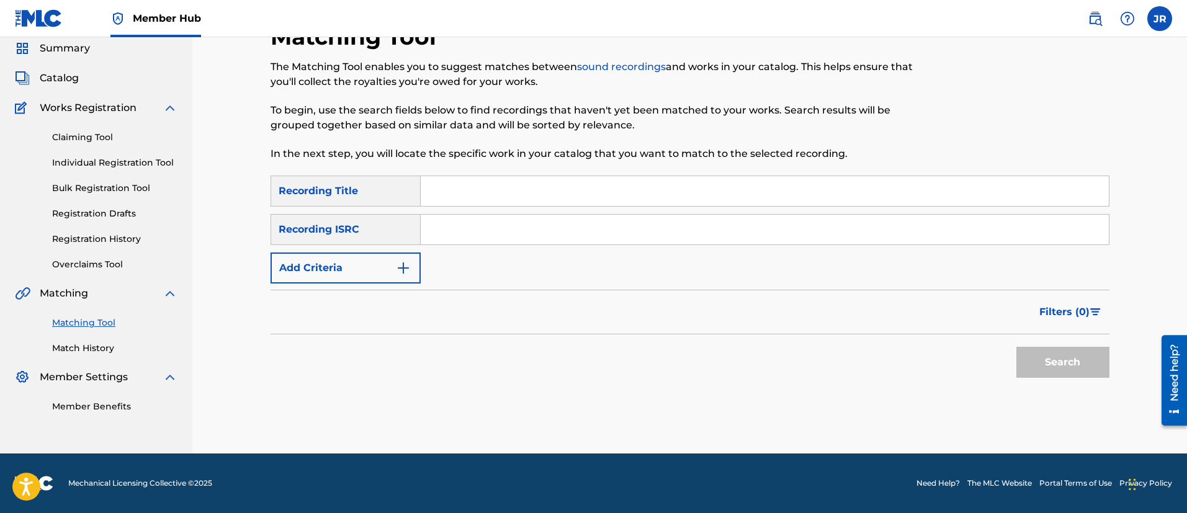
scroll to position [45, 0]
click at [482, 227] on input "Search Form" at bounding box center [765, 230] width 688 height 30
paste input "USDXS2303956"
click at [1037, 352] on button "Search" at bounding box center [1063, 362] width 93 height 31
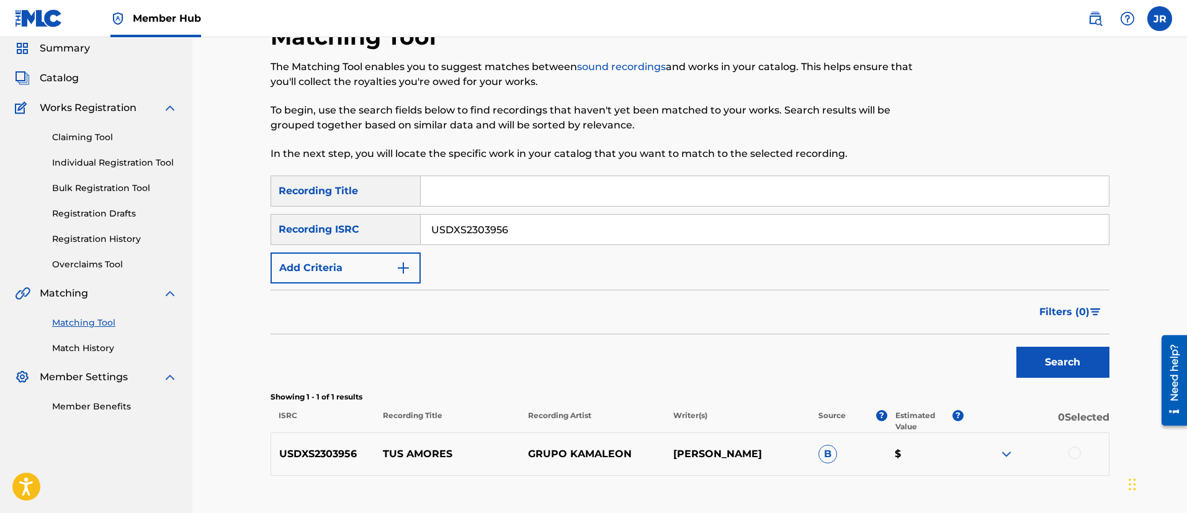
click at [556, 225] on input "USDXS2303956" at bounding box center [765, 230] width 688 height 30
click at [555, 225] on input "USDXS2303956" at bounding box center [765, 230] width 688 height 30
click at [556, 225] on input "USDXS2303956" at bounding box center [765, 230] width 688 height 30
paste input "022"
click at [1017, 347] on button "Search" at bounding box center [1063, 362] width 93 height 31
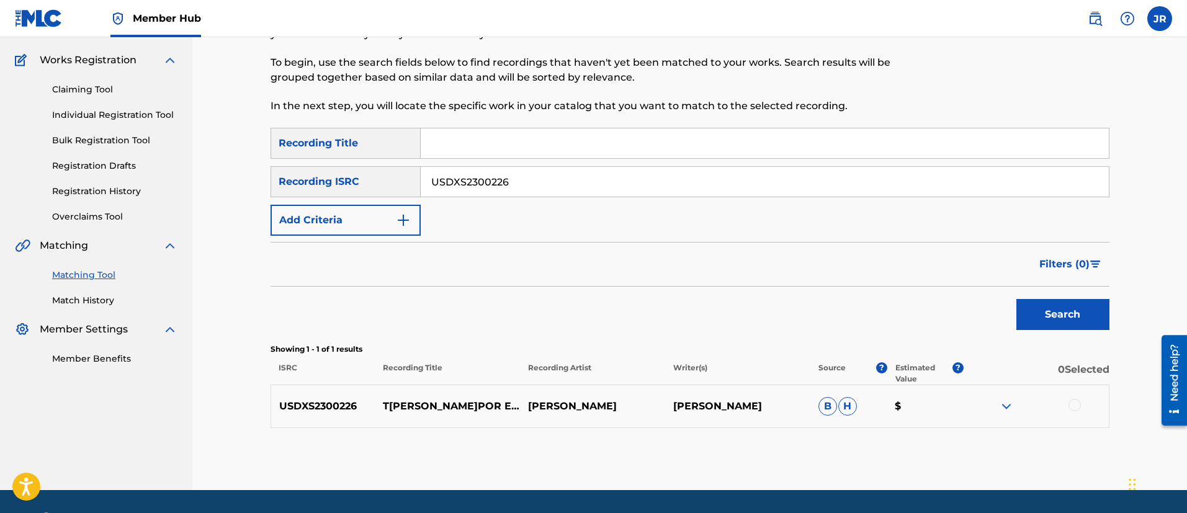
scroll to position [130, 0]
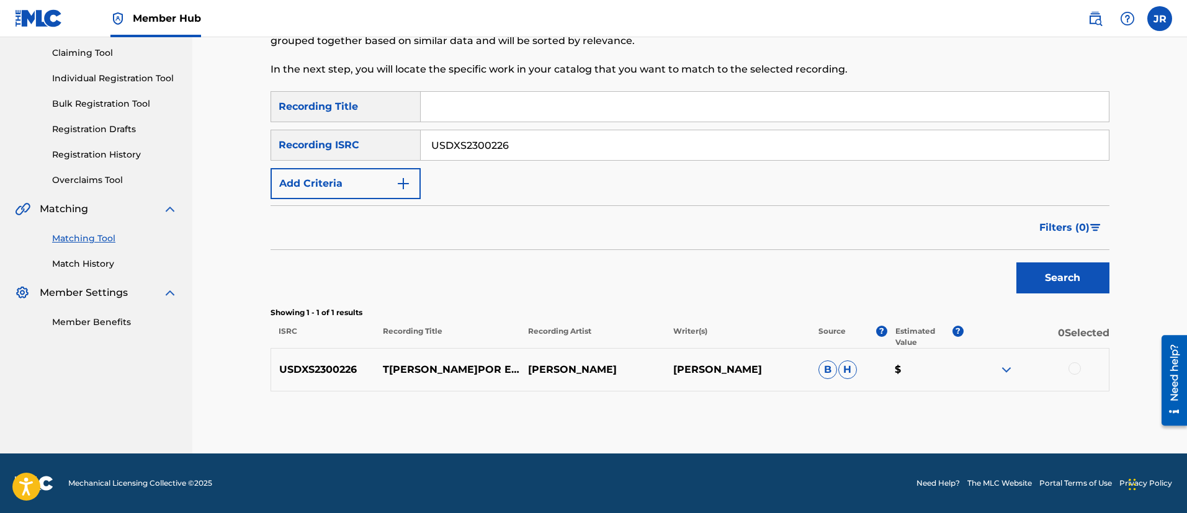
click at [571, 164] on div "SearchWithCriteria828d3295-69b0-4f16-ad04-b9d554dd715c Recording Title SearchWi…" at bounding box center [690, 145] width 839 height 108
click at [569, 155] on input "USDXS2300226" at bounding box center [765, 145] width 688 height 30
paste input "QZDA62467562"
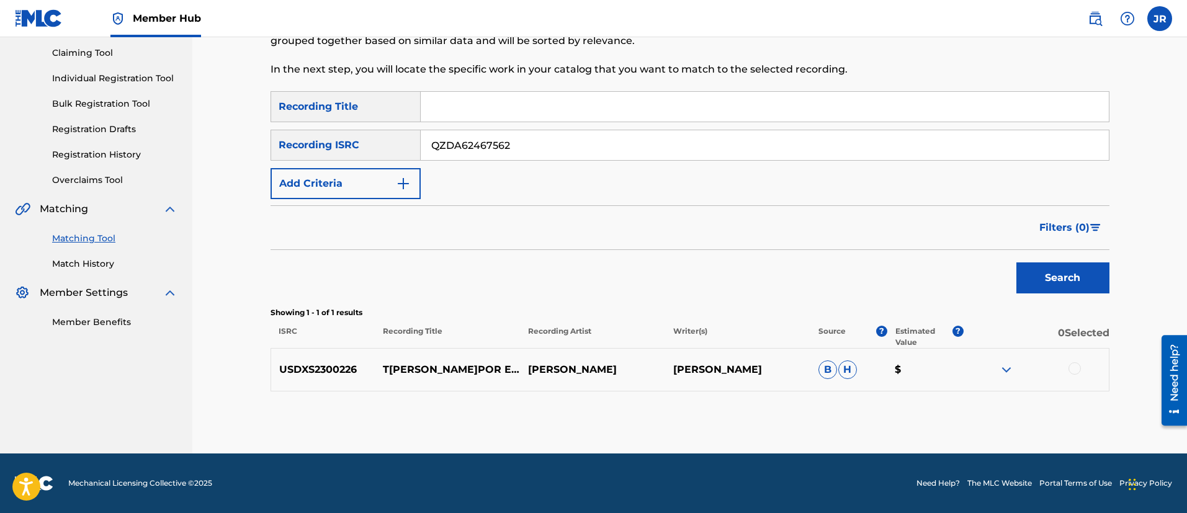
click at [1017, 263] on button "Search" at bounding box center [1063, 278] width 93 height 31
click at [534, 155] on input "QZDA62467562" at bounding box center [765, 145] width 688 height 30
click at [532, 156] on input "QZDA62467562" at bounding box center [765, 145] width 688 height 30
paste input "USDXS2204155"
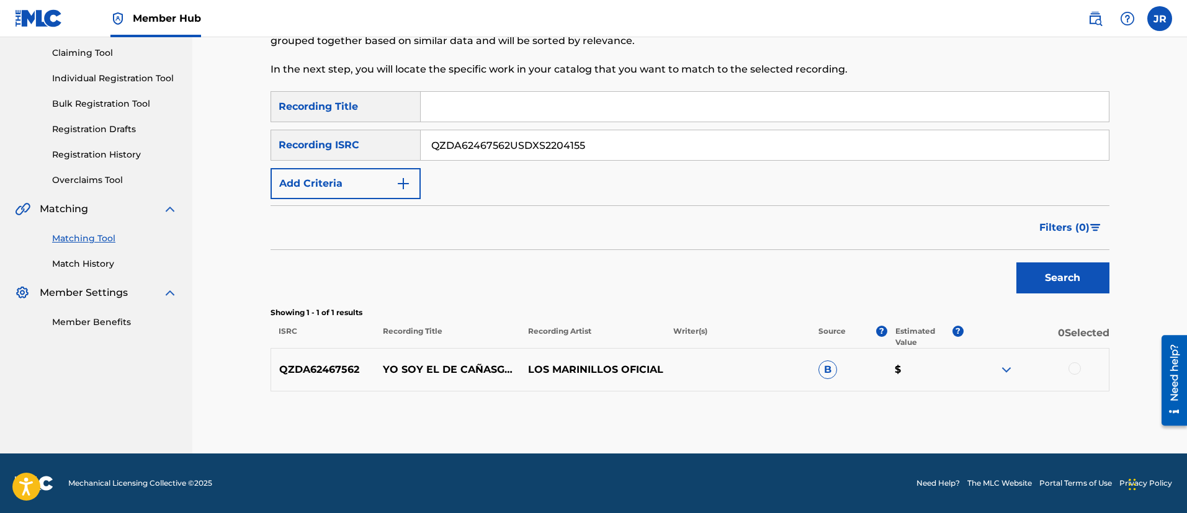
click at [1017, 263] on button "Search" at bounding box center [1063, 278] width 93 height 31
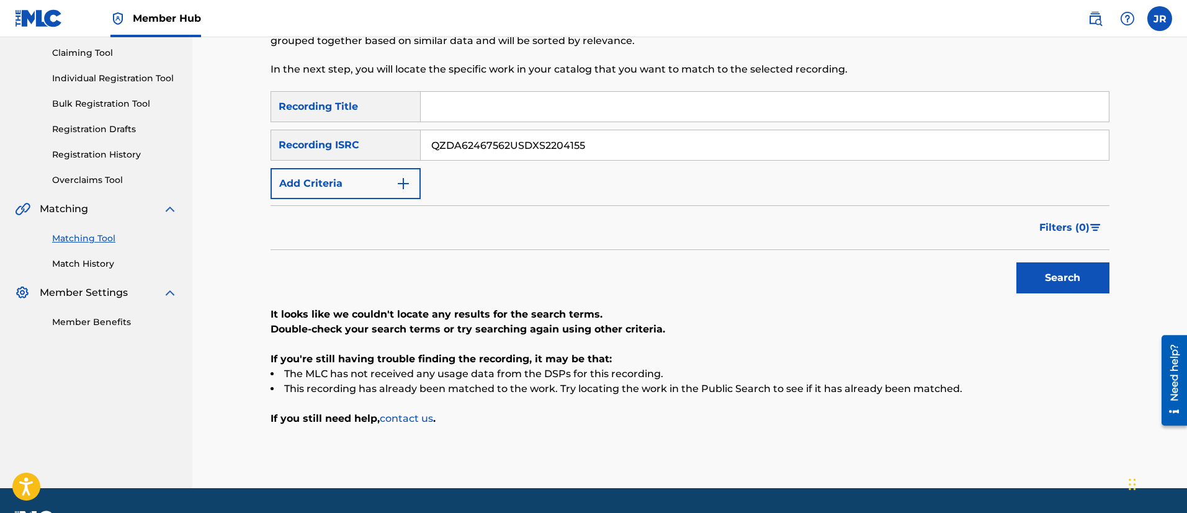
click at [582, 127] on div "SearchWithCriteria828d3295-69b0-4f16-ad04-b9d554dd715c Recording Title SearchWi…" at bounding box center [690, 145] width 839 height 108
drag, startPoint x: 582, startPoint y: 127, endPoint x: 572, endPoint y: 134, distance: 12.1
click at [582, 127] on div "SearchWithCriteria828d3295-69b0-4f16-ad04-b9d554dd715c Recording Title SearchWi…" at bounding box center [690, 145] width 839 height 108
drag, startPoint x: 572, startPoint y: 134, endPoint x: 562, endPoint y: 145, distance: 15.4
click at [562, 145] on input "QZDA62467562USDXS2204155" at bounding box center [765, 145] width 688 height 30
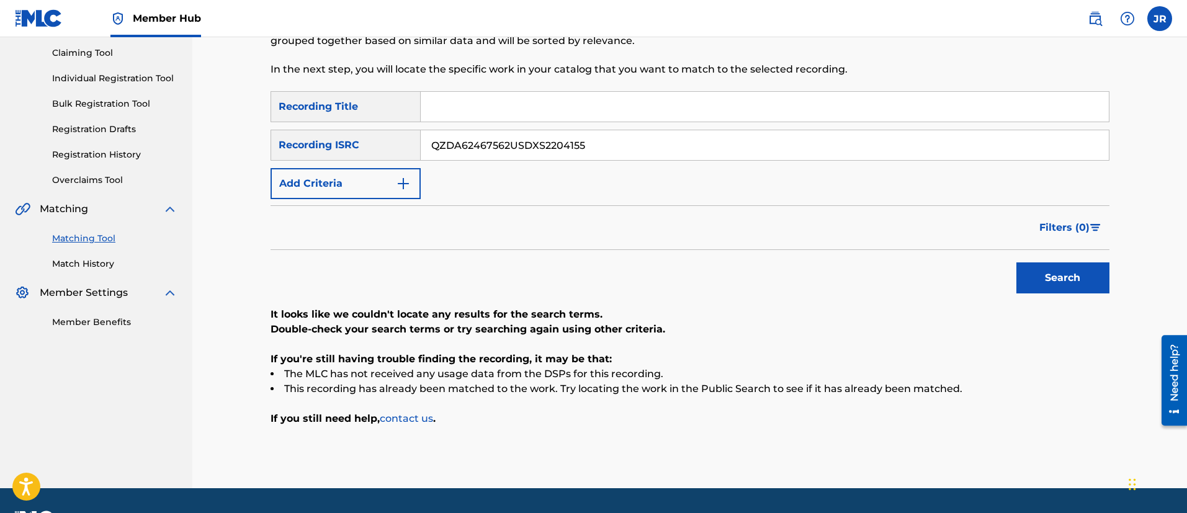
click at [562, 145] on input "QZDA62467562USDXS2204155" at bounding box center [765, 145] width 688 height 30
paste input "Search Form"
click at [1017, 263] on button "Search" at bounding box center [1063, 278] width 93 height 31
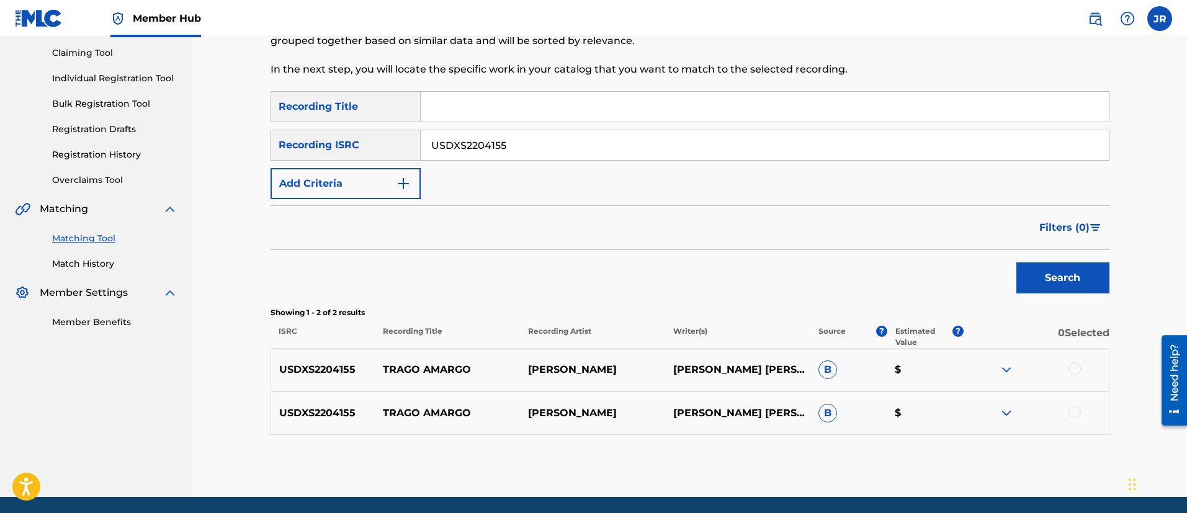
click at [531, 151] on input "USDXS2204155" at bounding box center [765, 145] width 688 height 30
click at [531, 152] on input "USDXS2204155" at bounding box center [765, 145] width 688 height 30
click at [533, 153] on input "USDXS2204155" at bounding box center [765, 145] width 688 height 30
paste input "ESA011844012"
click at [1017, 263] on button "Search" at bounding box center [1063, 278] width 93 height 31
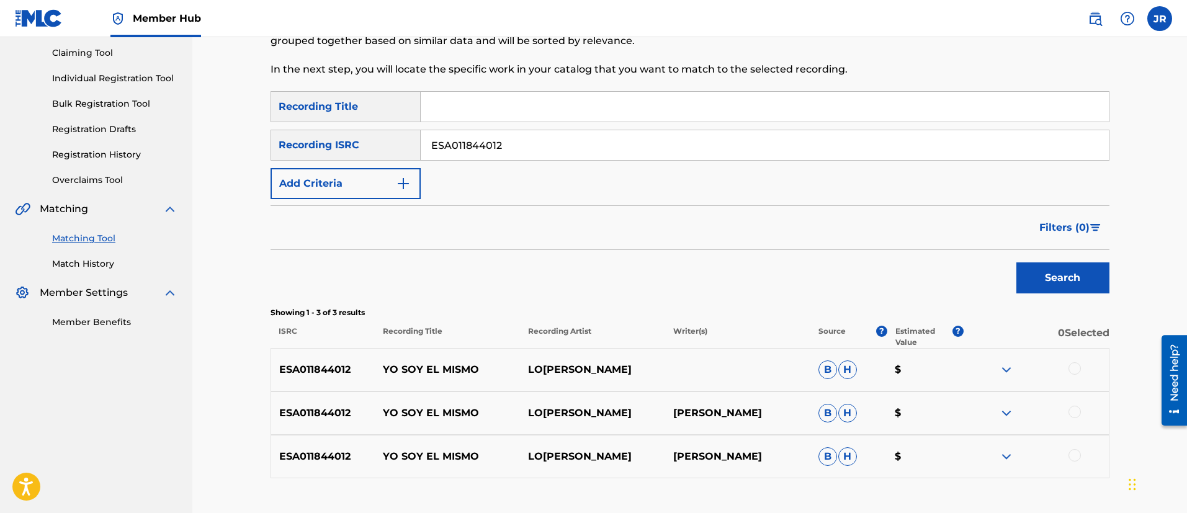
scroll to position [217, 0]
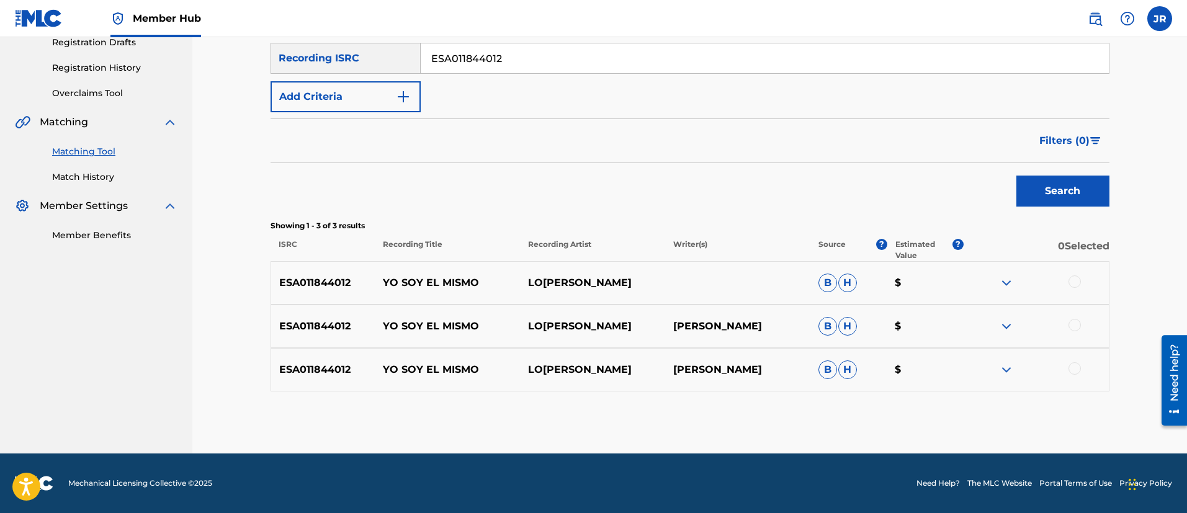
click at [544, 73] on div "ESA011844012" at bounding box center [765, 58] width 689 height 31
click at [535, 53] on input "ESA011844012" at bounding box center [765, 58] width 688 height 30
click at [535, 55] on input "ESA011844012" at bounding box center [765, 58] width 688 height 30
paste input "USDXS2300228"
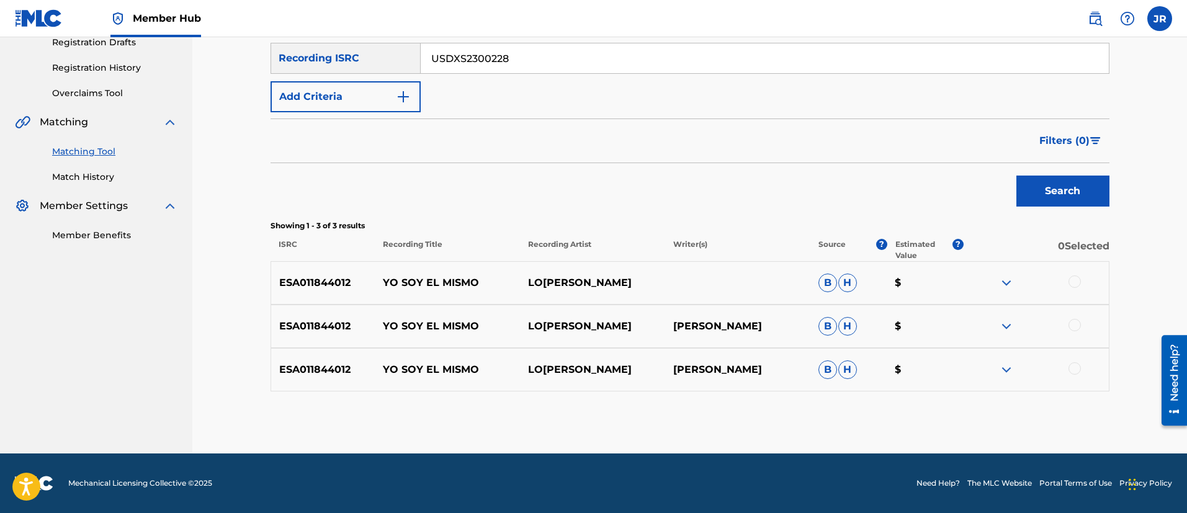
type input "USDXS2300228"
click at [1017, 176] on button "Search" at bounding box center [1063, 191] width 93 height 31
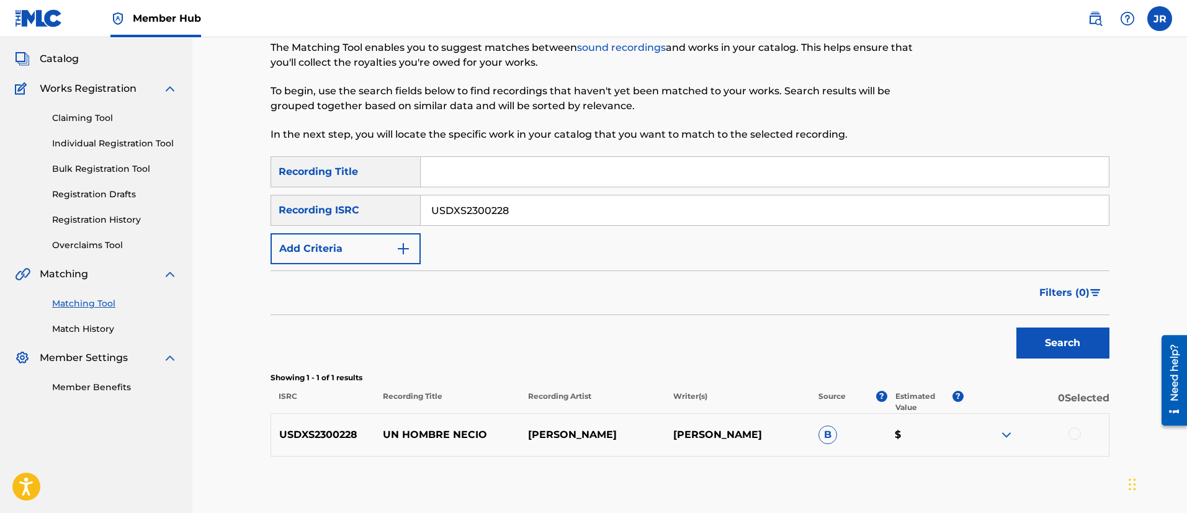
scroll to position [0, 0]
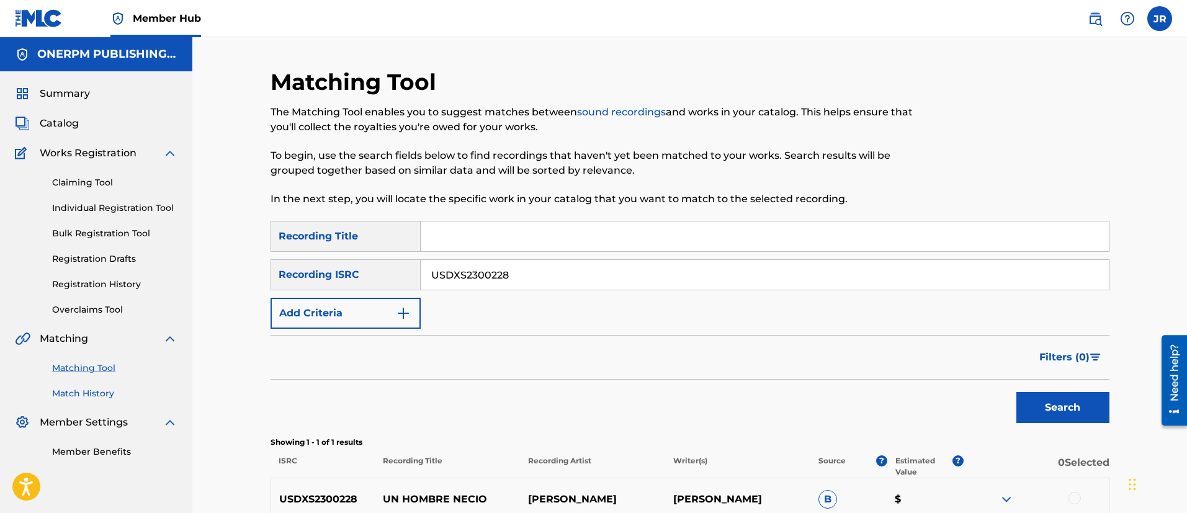
click at [98, 389] on link "Match History" at bounding box center [114, 393] width 125 height 13
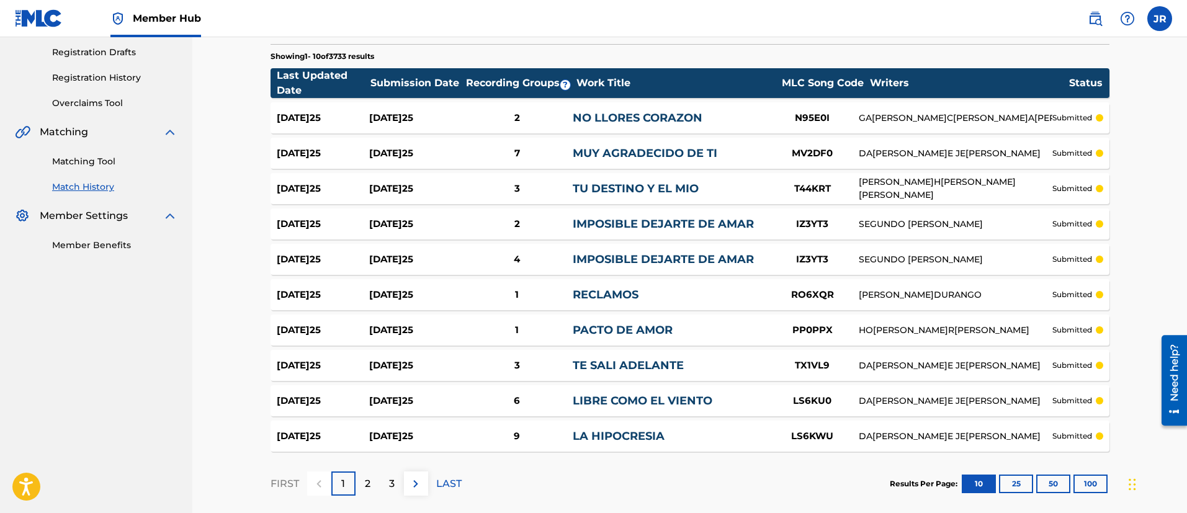
scroll to position [269, 0]
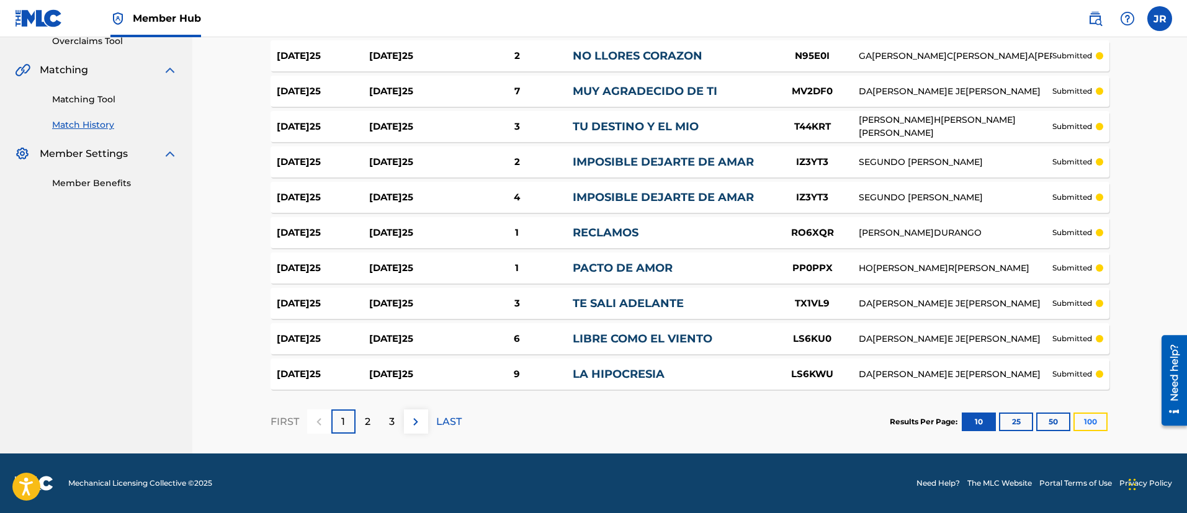
click at [1081, 416] on button "100" at bounding box center [1091, 422] width 34 height 19
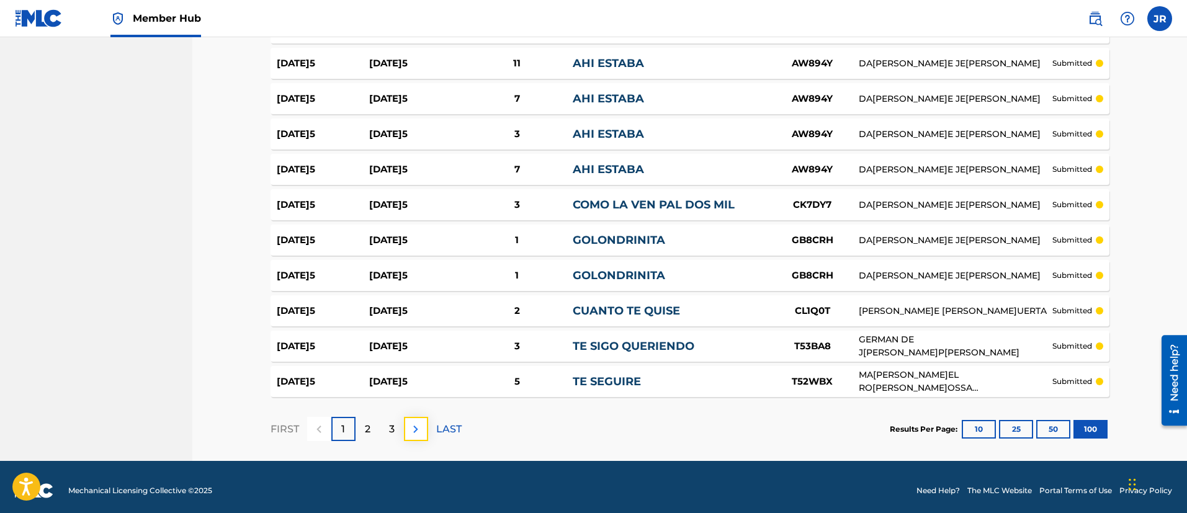
click at [412, 422] on img at bounding box center [415, 429] width 15 height 15
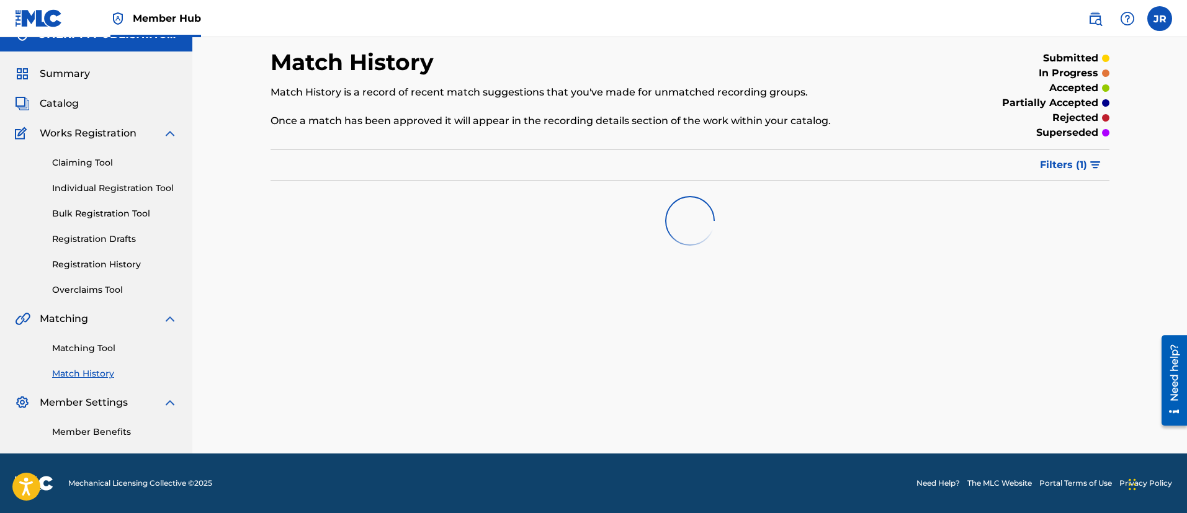
scroll to position [3453, 0]
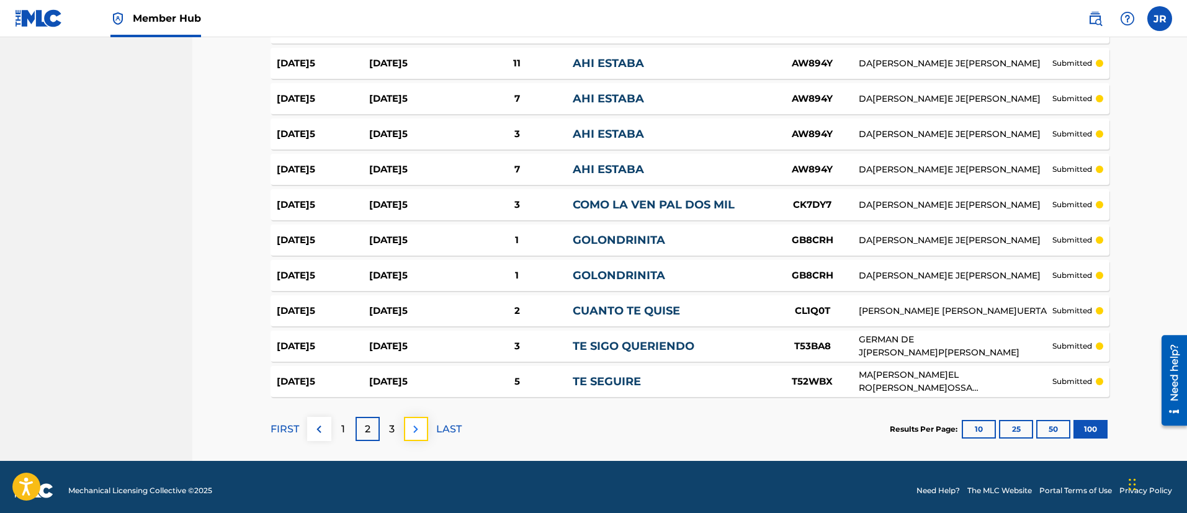
click at [418, 422] on img at bounding box center [415, 429] width 15 height 15
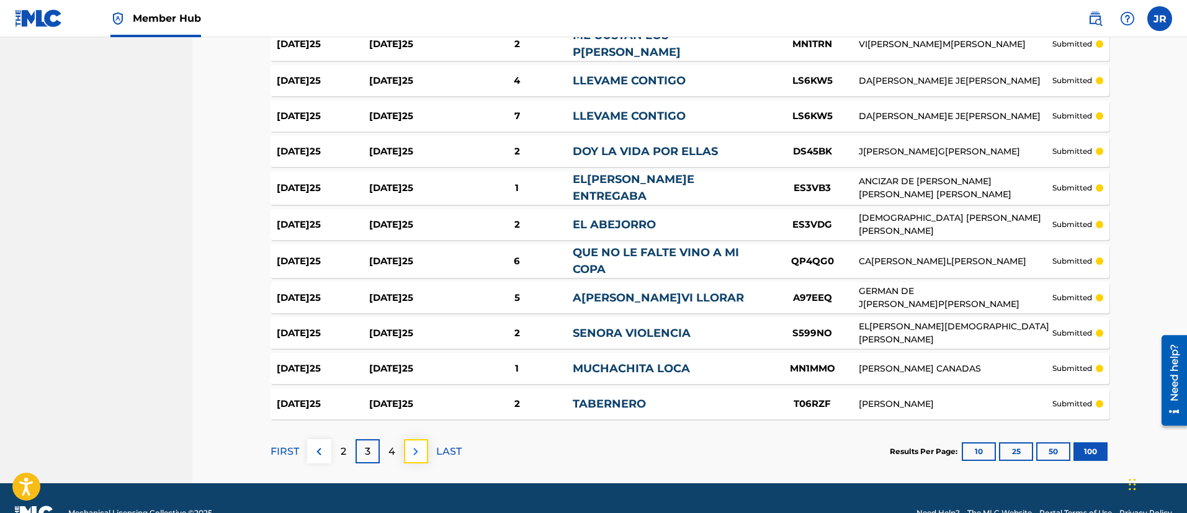
click at [422, 444] on img at bounding box center [415, 451] width 15 height 15
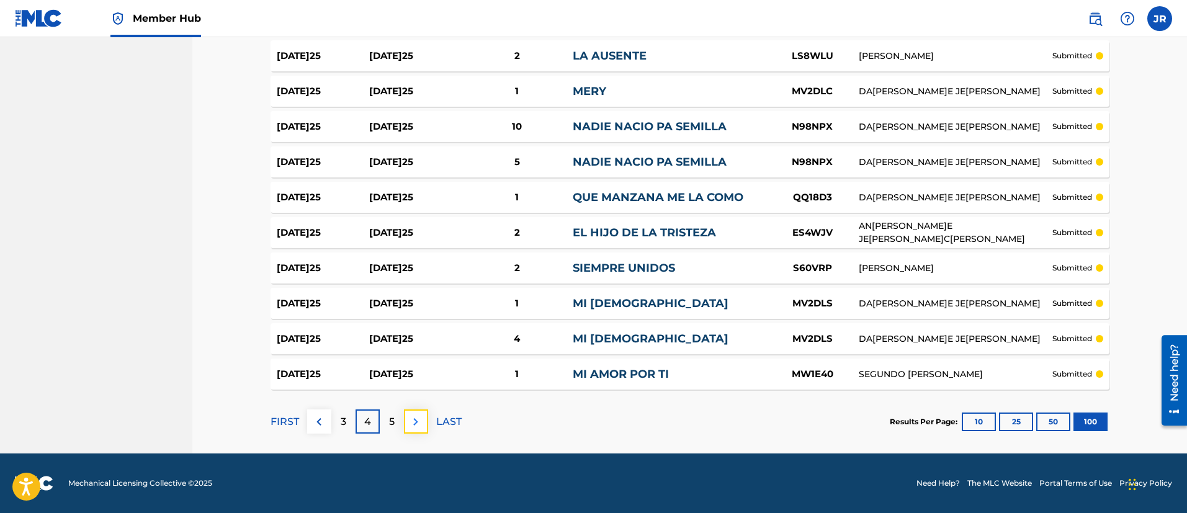
click at [414, 411] on button at bounding box center [416, 422] width 24 height 24
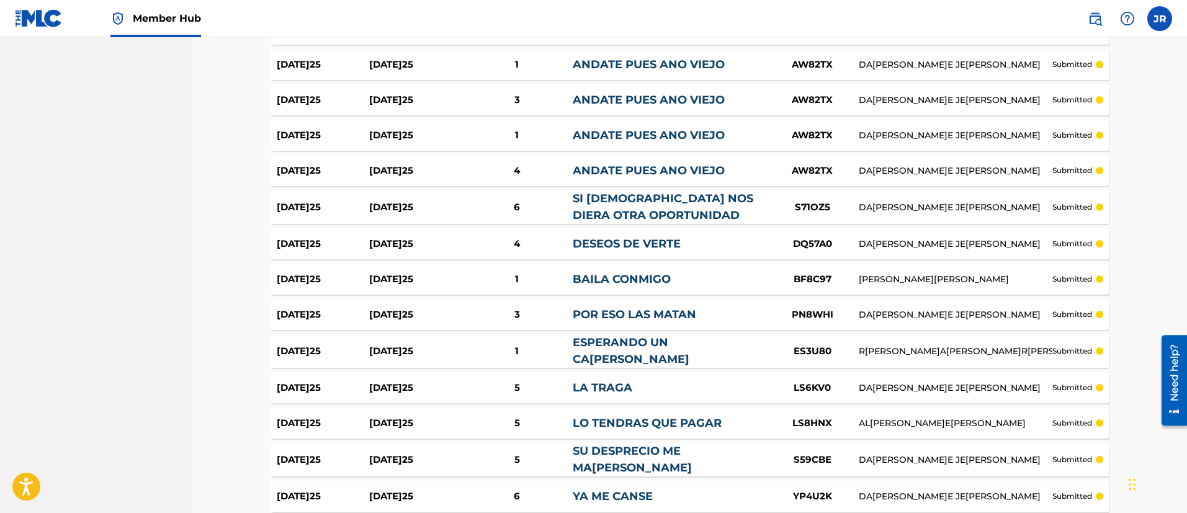
scroll to position [3455, 0]
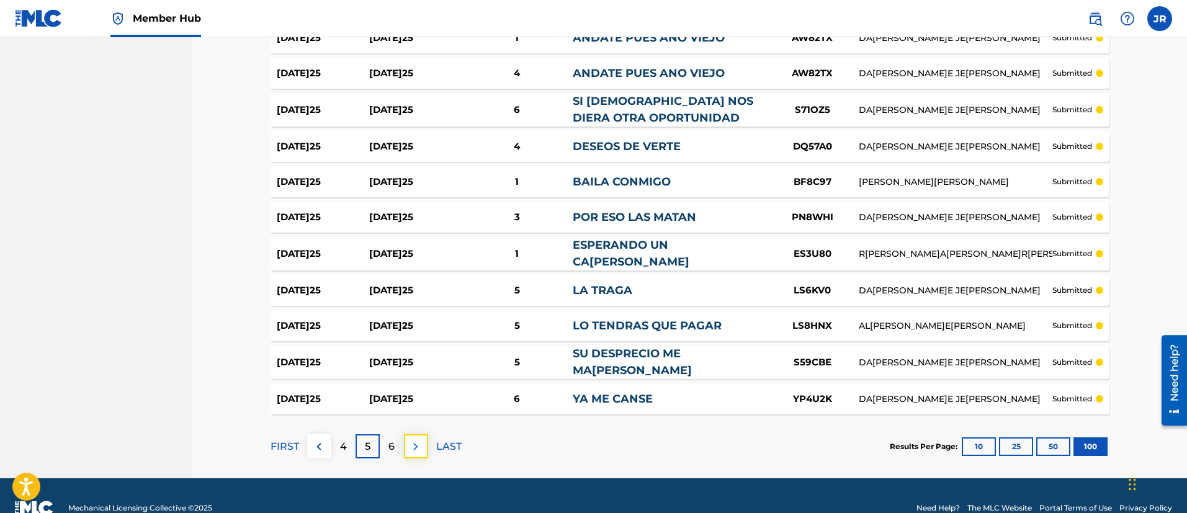
click at [419, 439] on img at bounding box center [415, 446] width 15 height 15
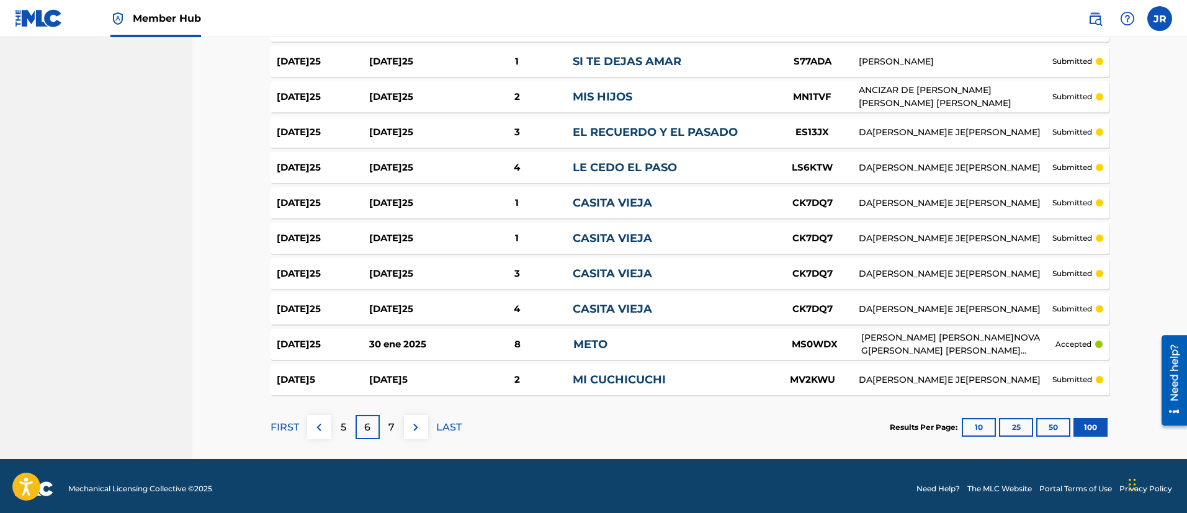
scroll to position [3460, 0]
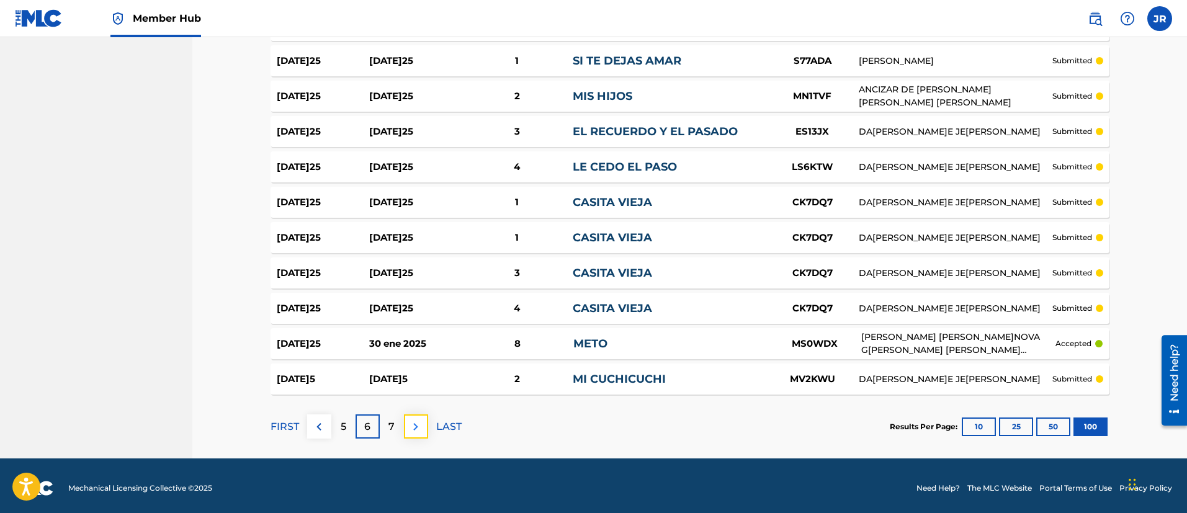
click at [416, 420] on img at bounding box center [415, 427] width 15 height 15
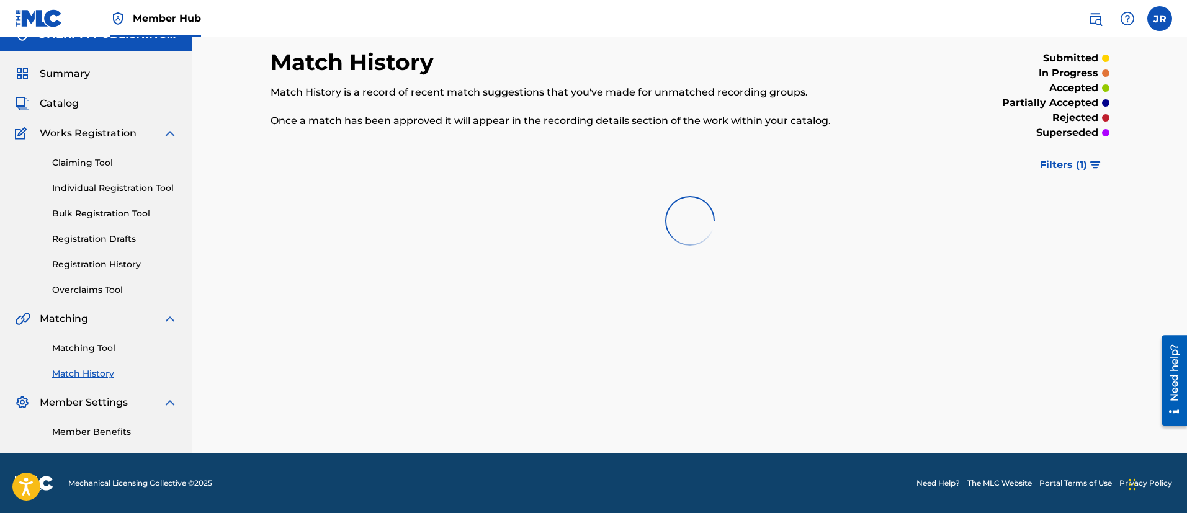
scroll to position [3455, 0]
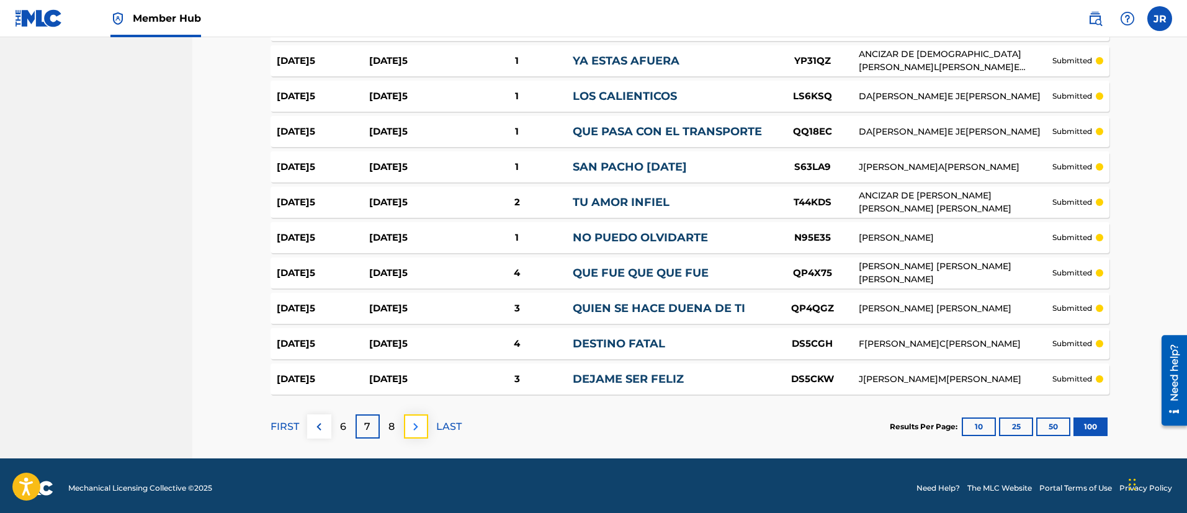
click at [417, 420] on img at bounding box center [415, 427] width 15 height 15
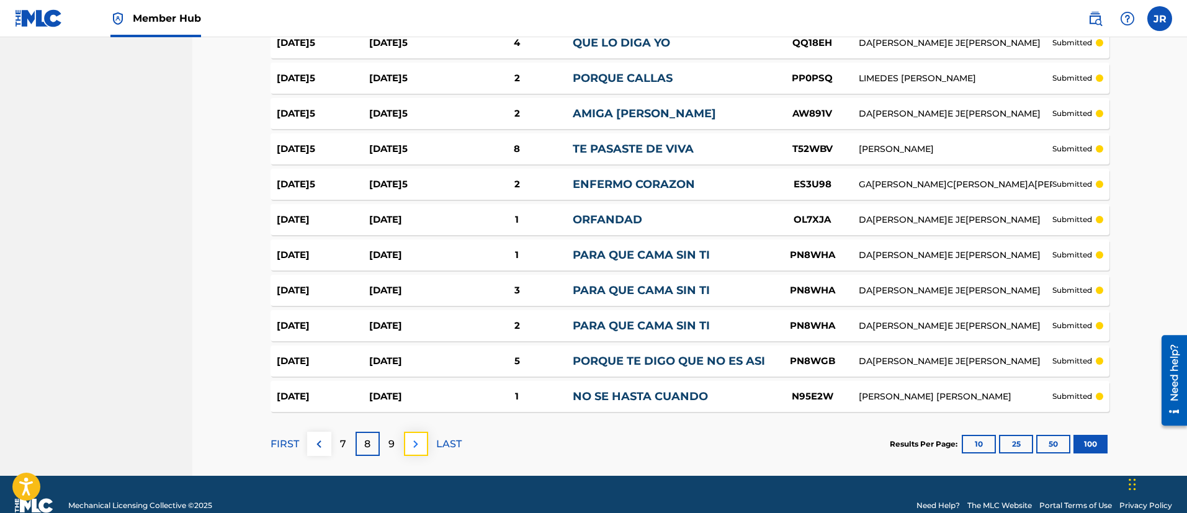
click at [416, 437] on img at bounding box center [415, 444] width 15 height 15
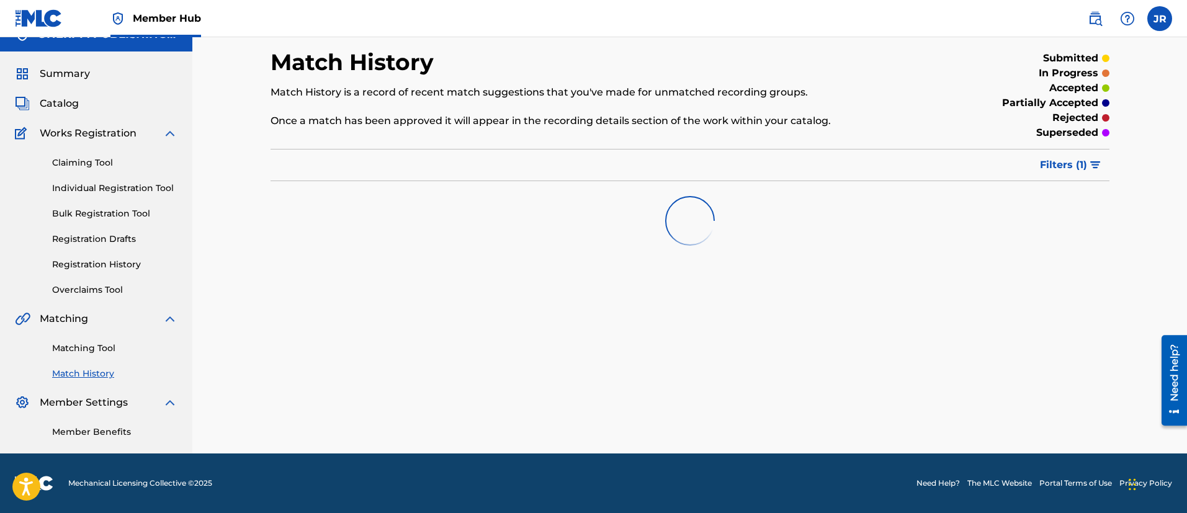
scroll to position [3453, 0]
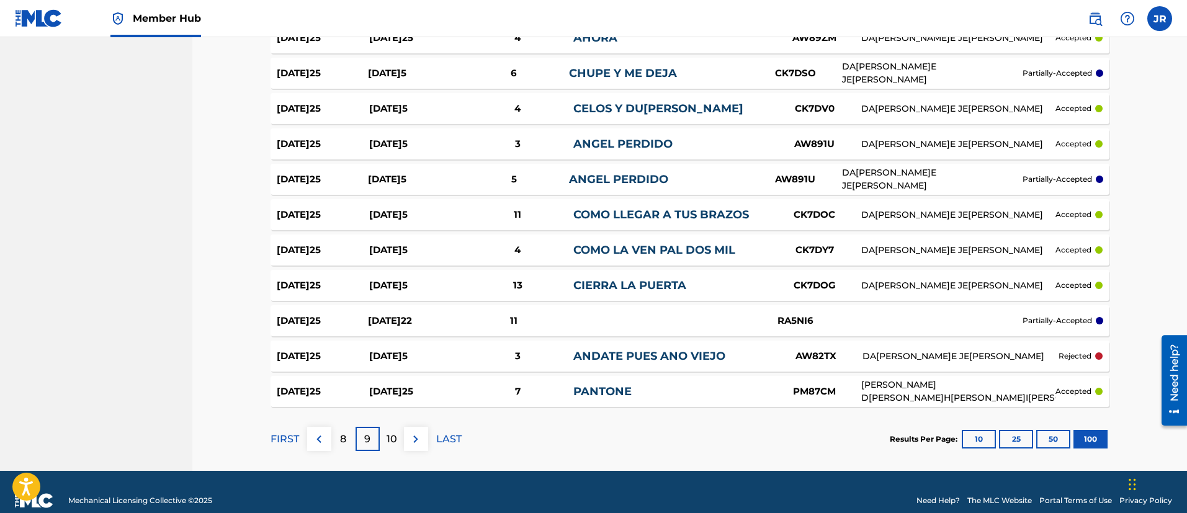
click at [725, 349] on link "ANDATE PUES ANO VIEJO" at bounding box center [650, 356] width 152 height 14
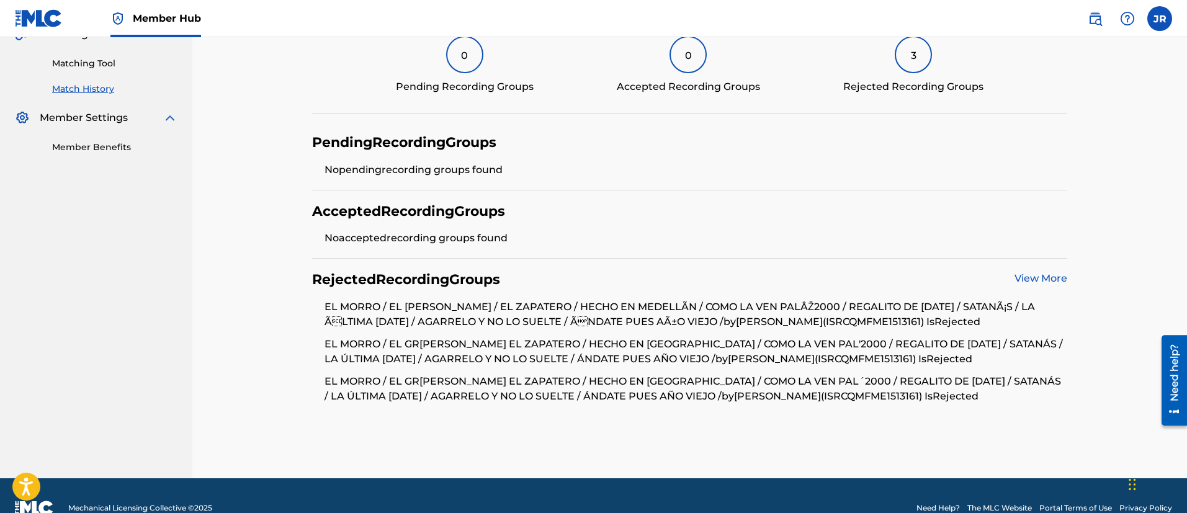
scroll to position [330, 0]
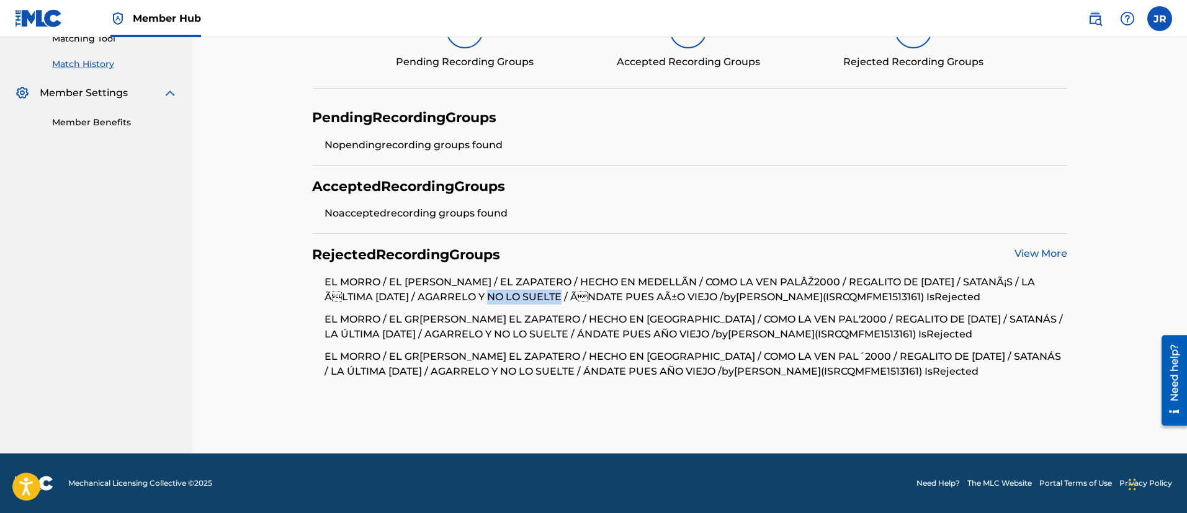
drag, startPoint x: 481, startPoint y: 308, endPoint x: 551, endPoint y: 301, distance: 70.5
click at [551, 301] on li "EL MORRO / EL G[PERSON_NAME]/ EL ZAPATERO / HECHO EN MEDELLÃ­N / COMO LA VEN PA…" at bounding box center [696, 293] width 743 height 37
drag, startPoint x: 564, startPoint y: 301, endPoint x: 593, endPoint y: 301, distance: 29.2
click at [577, 301] on li "EL MORRO / EL G[PERSON_NAME]/ EL ZAPATERO / HECHO EN MEDELLÃ­N / COMO LA VEN PA…" at bounding box center [696, 293] width 743 height 37
click at [806, 305] on li "EL MORRO / EL G[PERSON_NAME]/ EL ZAPATERO / HECHO EN MEDELLÃ­N / COMO LA VEN PA…" at bounding box center [696, 293] width 743 height 37
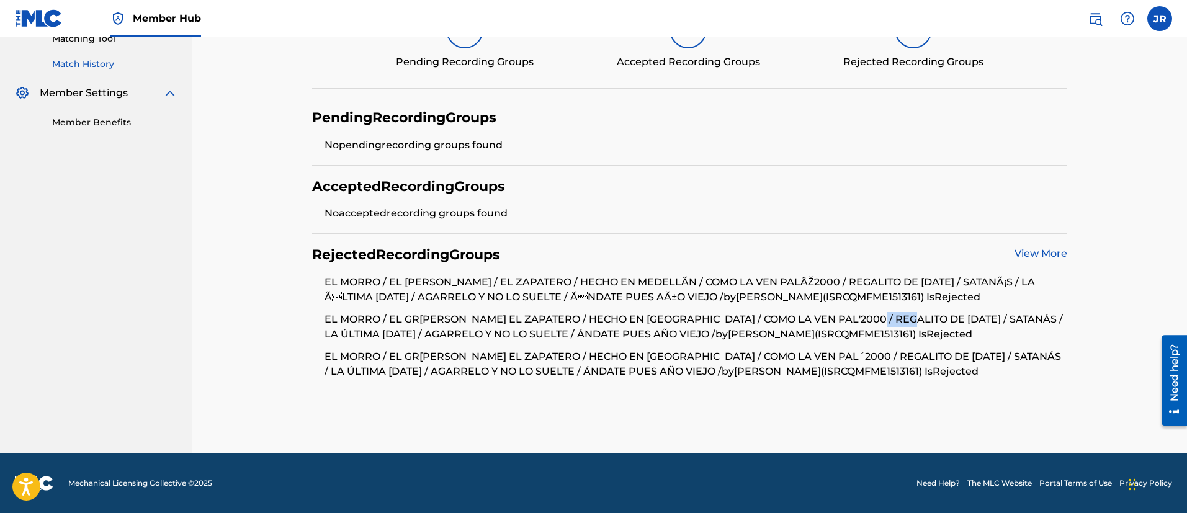
drag, startPoint x: 866, startPoint y: 313, endPoint x: 1031, endPoint y: 325, distance: 165.6
click at [1013, 325] on li "EL MORRO / EL GR[PERSON_NAME] EL ZAPATERO / HECHO EN [GEOGRAPHIC_DATA] / COMO L…" at bounding box center [696, 330] width 743 height 37
click at [1032, 325] on li "EL MORRO / EL GR[PERSON_NAME] EL ZAPATERO / HECHO EN [GEOGRAPHIC_DATA] / COMO L…" at bounding box center [696, 330] width 743 height 37
drag, startPoint x: 970, startPoint y: 331, endPoint x: 961, endPoint y: 333, distance: 8.2
click at [962, 331] on li "EL MORRO / EL GR[PERSON_NAME] EL ZAPATERO / HECHO EN [GEOGRAPHIC_DATA] / COMO L…" at bounding box center [696, 330] width 743 height 37
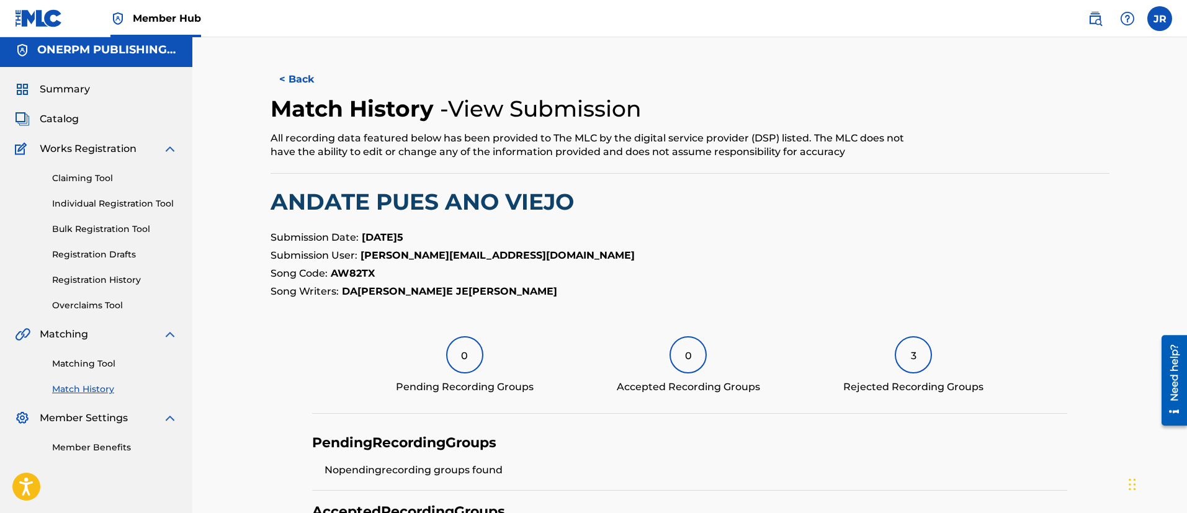
scroll to position [0, 0]
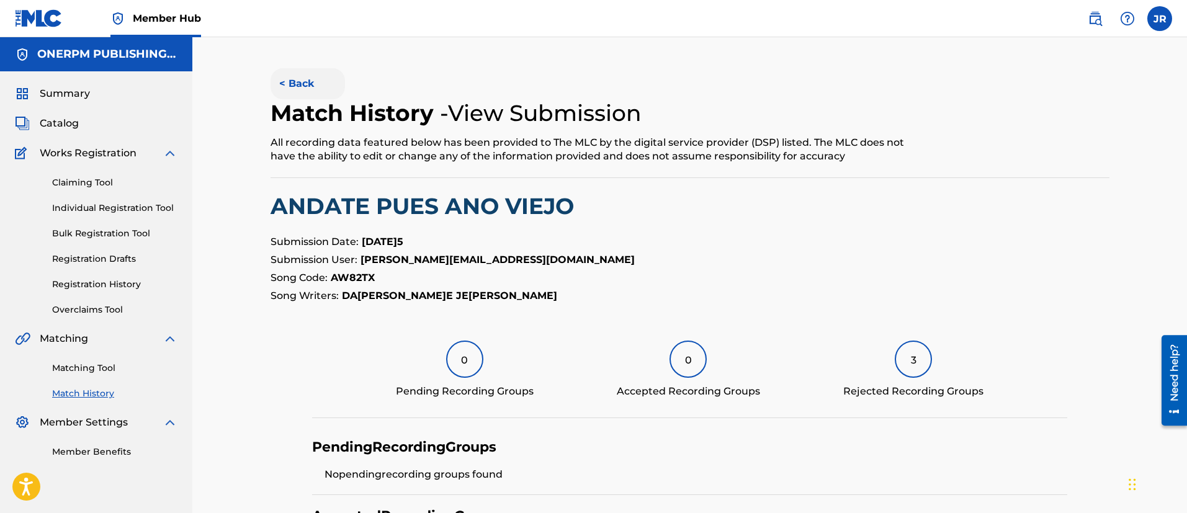
click at [310, 86] on button "< Back" at bounding box center [308, 83] width 74 height 31
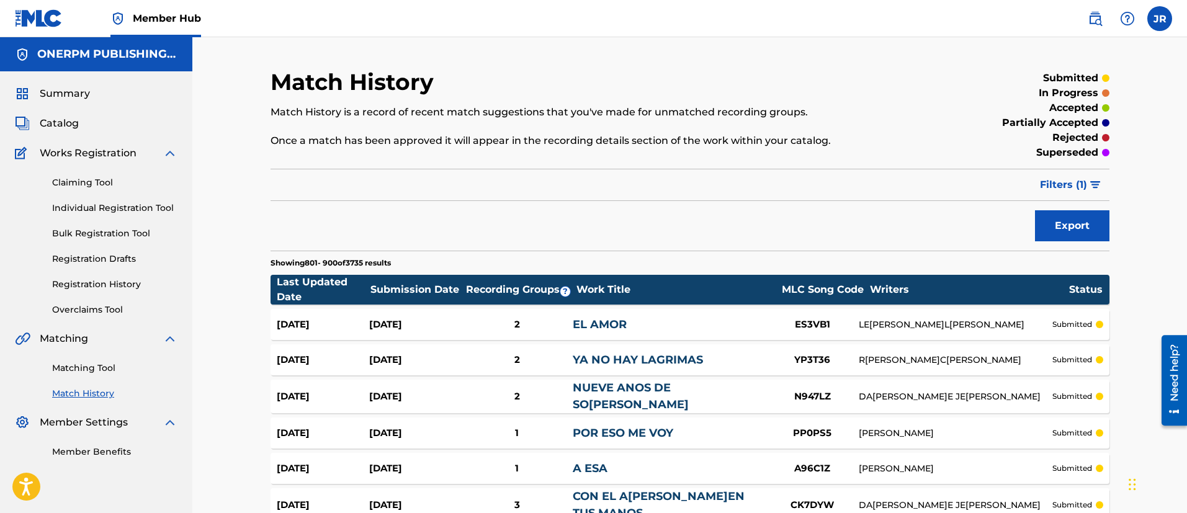
scroll to position [3453, 0]
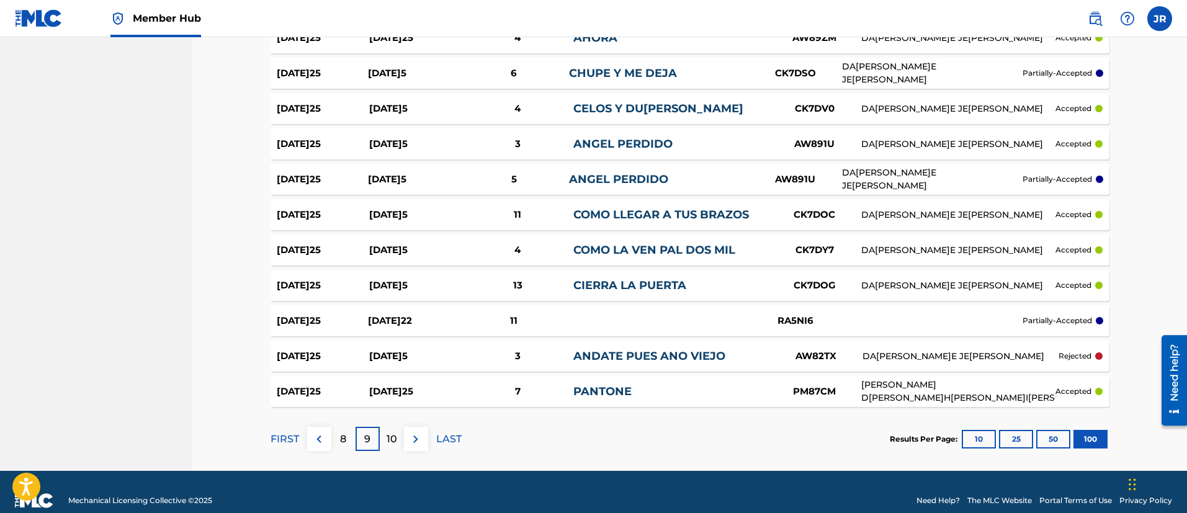
click at [612, 385] on link "PANTONE" at bounding box center [603, 392] width 58 height 14
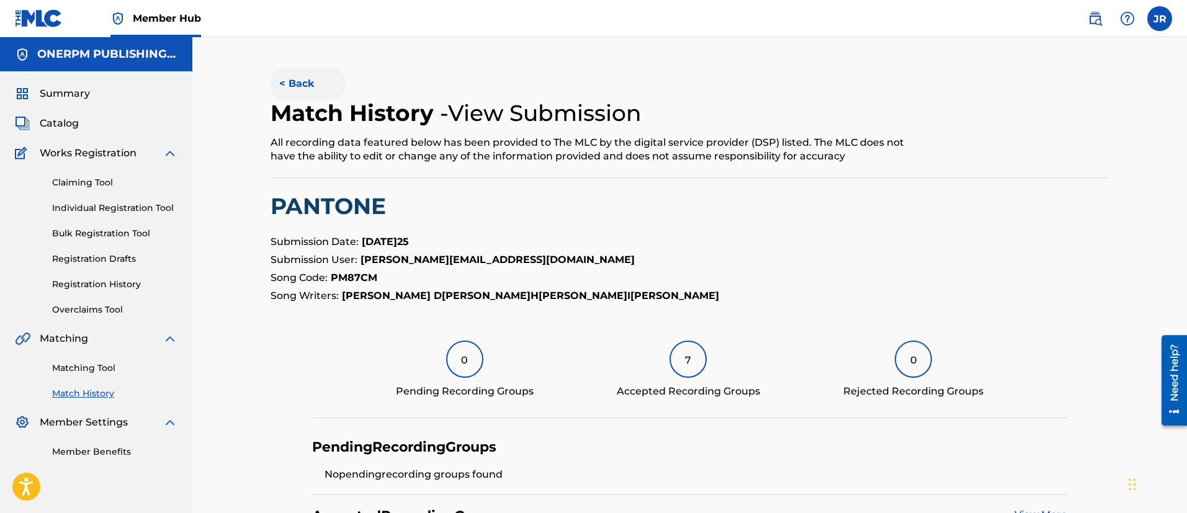
click at [315, 93] on button "< Back" at bounding box center [308, 83] width 74 height 31
